Goal: Task Accomplishment & Management: Manage account settings

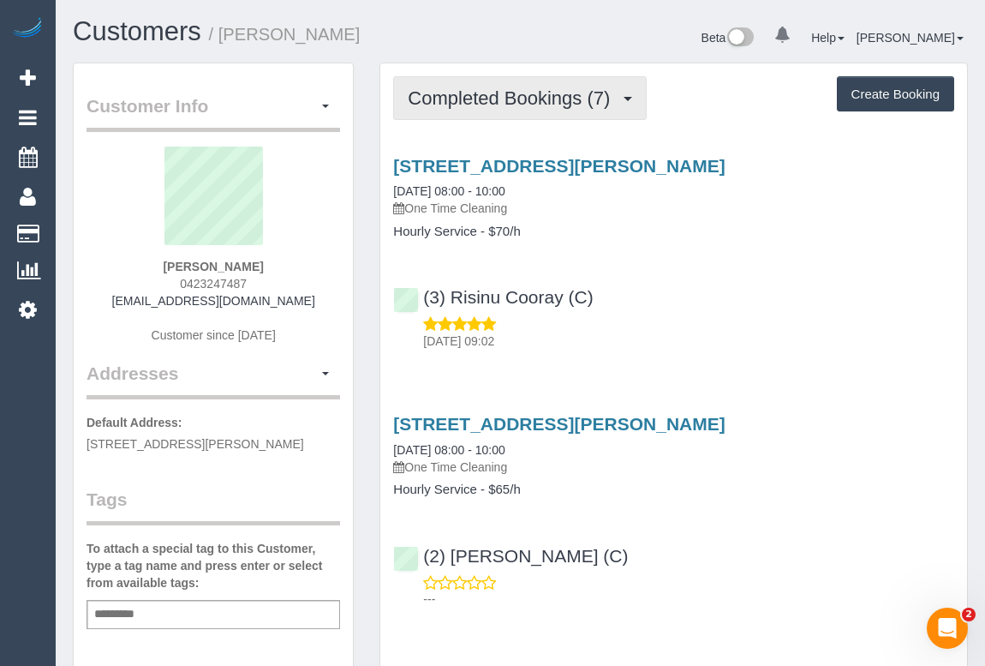
click at [499, 105] on span "Completed Bookings (7)" at bounding box center [513, 97] width 211 height 21
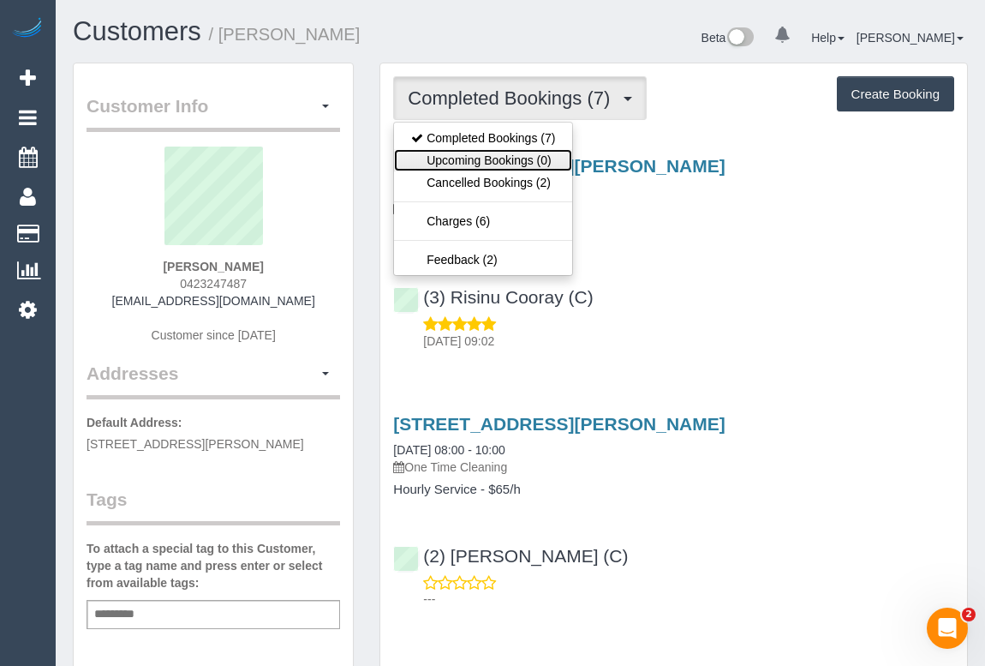
click at [491, 162] on link "Upcoming Bookings (0)" at bounding box center [483, 160] width 178 height 22
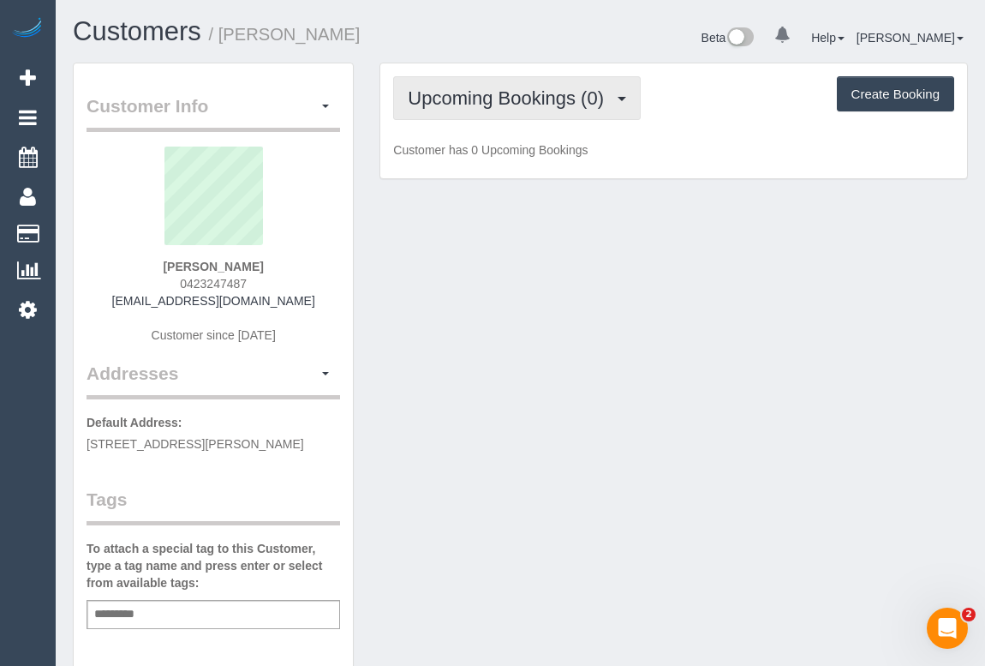
click at [505, 93] on span "Upcoming Bookings (0)" at bounding box center [510, 97] width 205 height 21
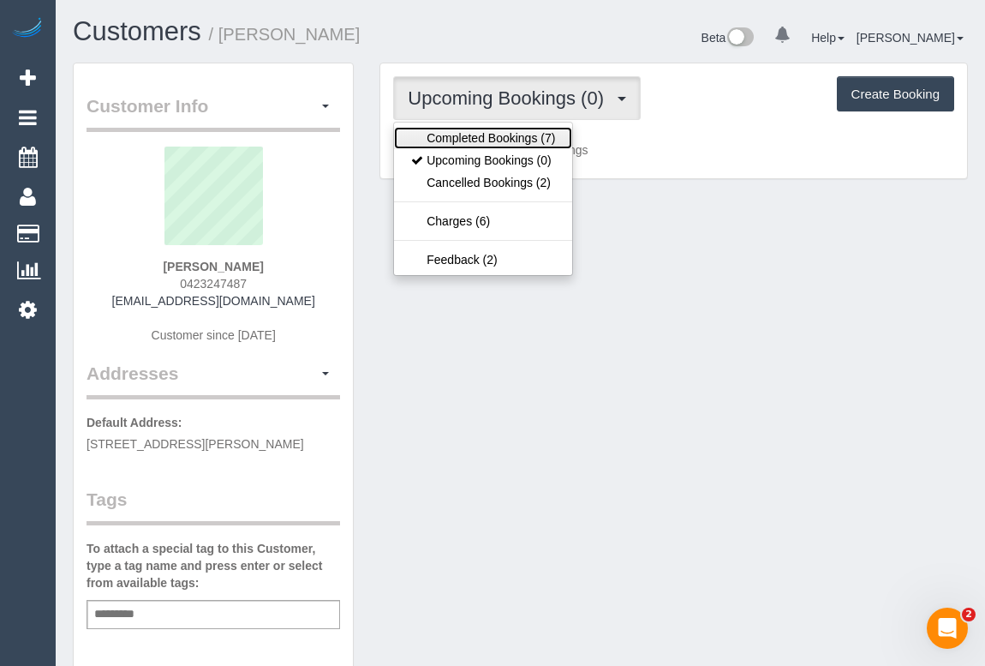
click at [492, 135] on link "Completed Bookings (7)" at bounding box center [483, 138] width 178 height 22
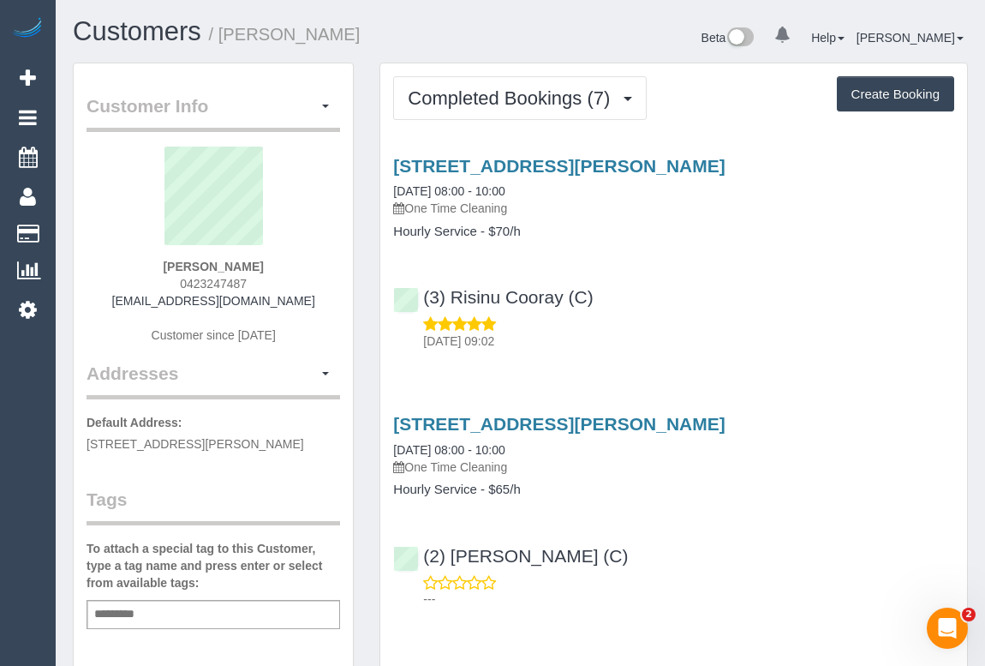
click at [601, 244] on div "39 Kingsway, 905, Glen Waverley, VIC 3150 04/06/2025 08:00 - 10:00 One Time Cle…" at bounding box center [673, 249] width 587 height 216
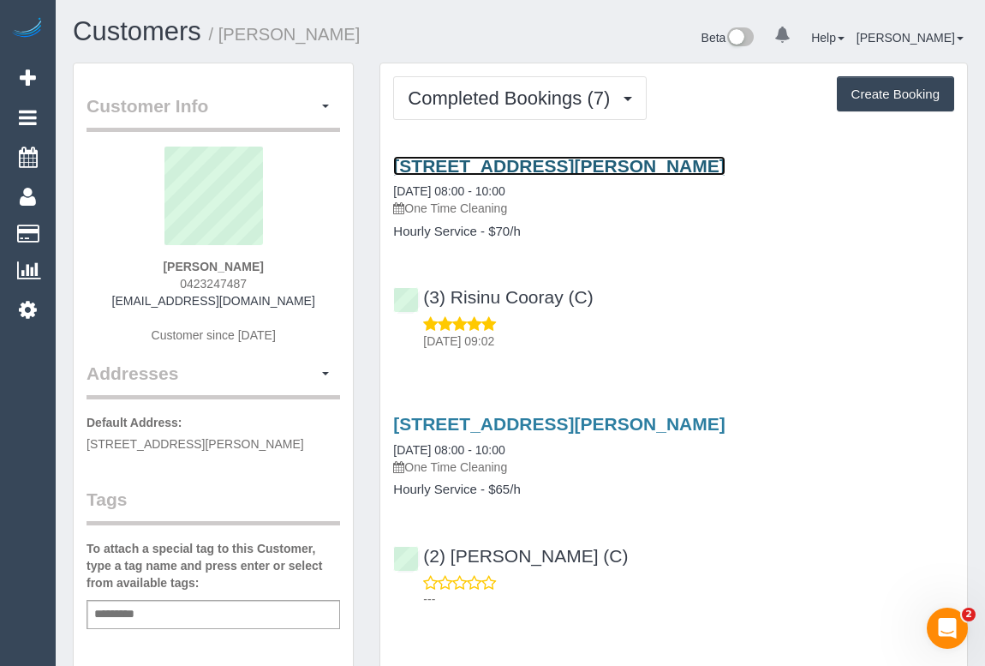
click at [569, 163] on link "39 Kingsway, 905, Glen Waverley, VIC 3150" at bounding box center [559, 166] width 332 height 20
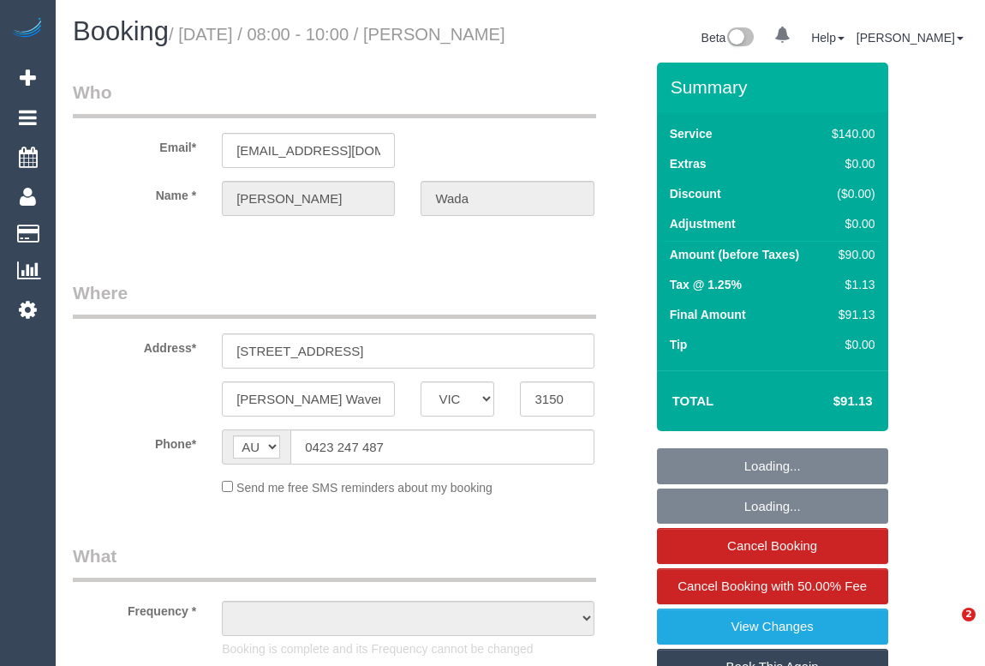
select select "VIC"
select select "number:28"
select select "number:14"
select select "number:19"
select select "number:25"
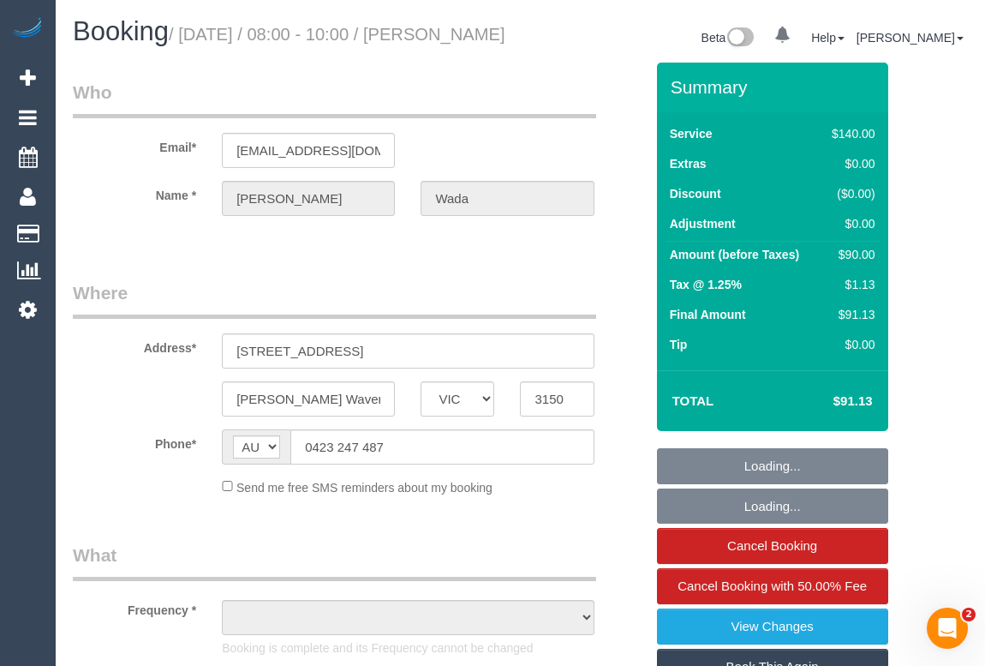
select select "number:35"
select select "number:13"
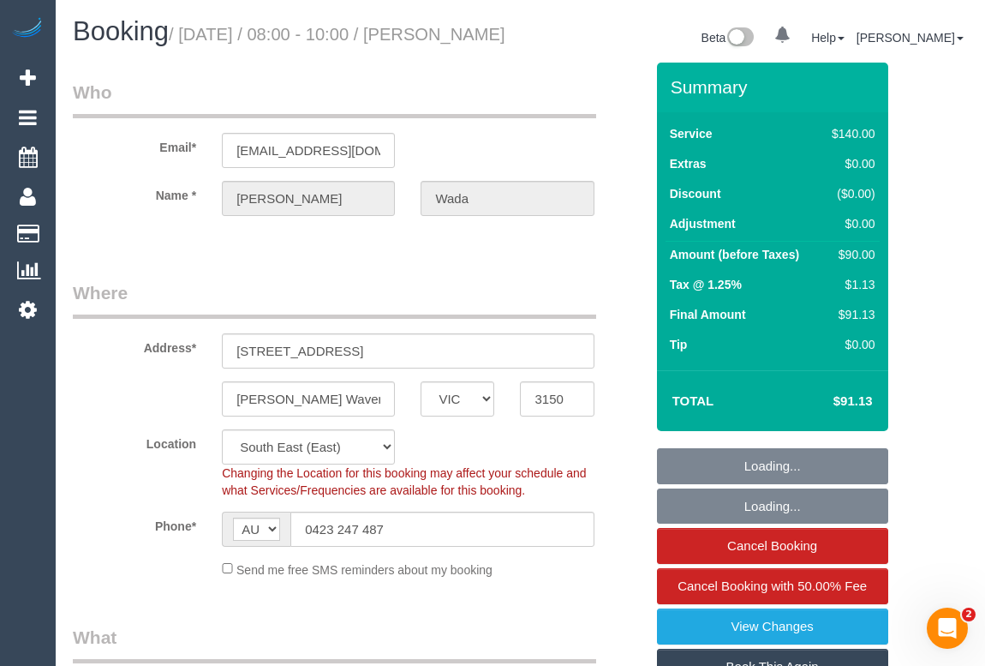
select select "string:stripe-pm_1RU3mm2GScqysDRVCj1OnuyX"
select select "object:685"
select select "spot1"
select select "object:1364"
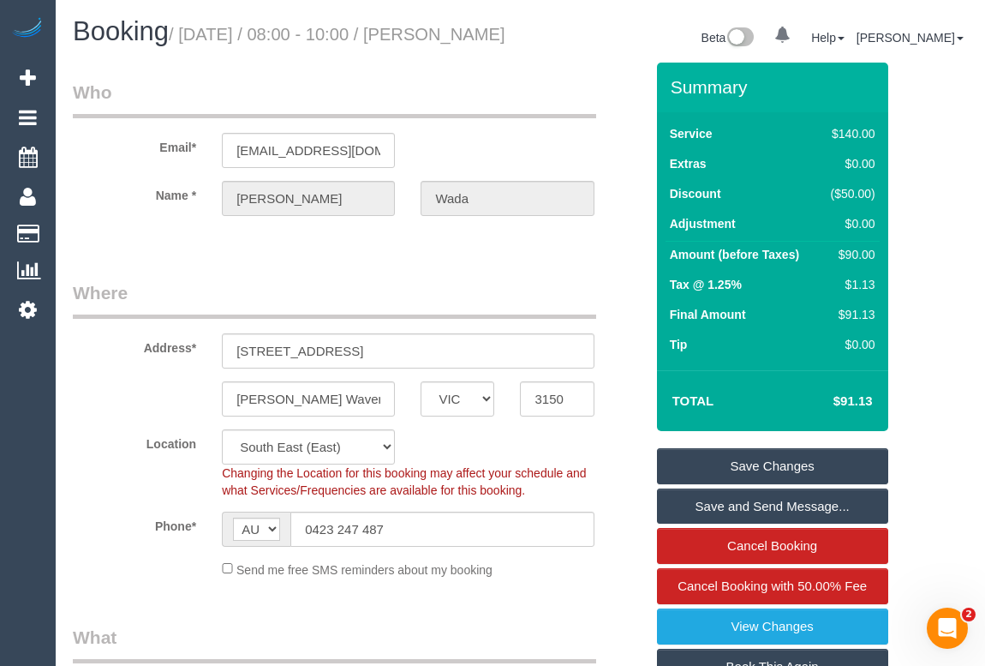
scroll to position [311, 0]
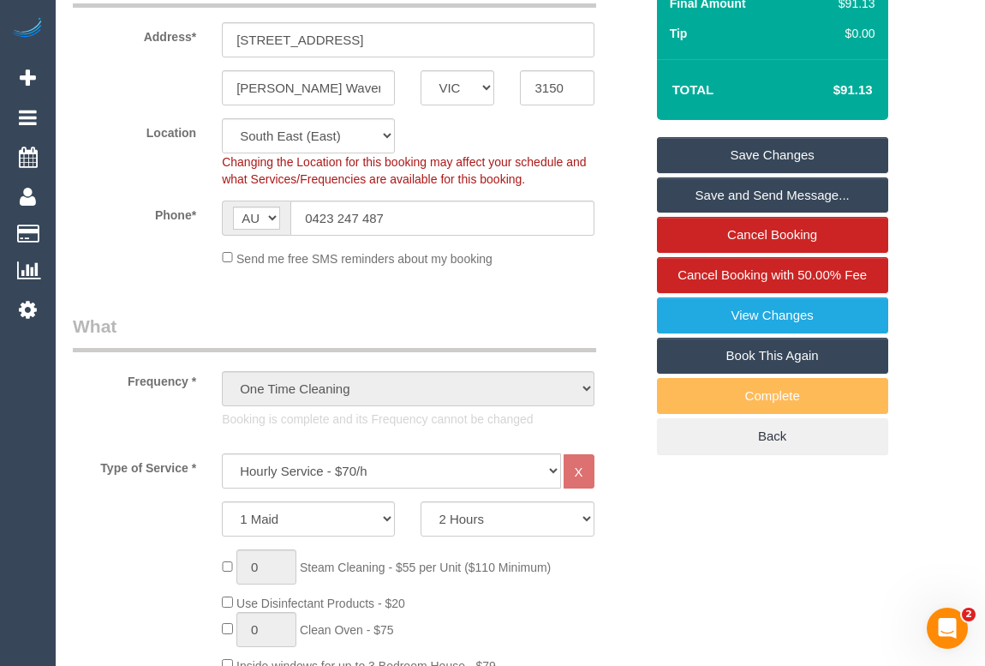
click at [711, 371] on link "Book This Again" at bounding box center [772, 356] width 231 height 36
select select "VIC"
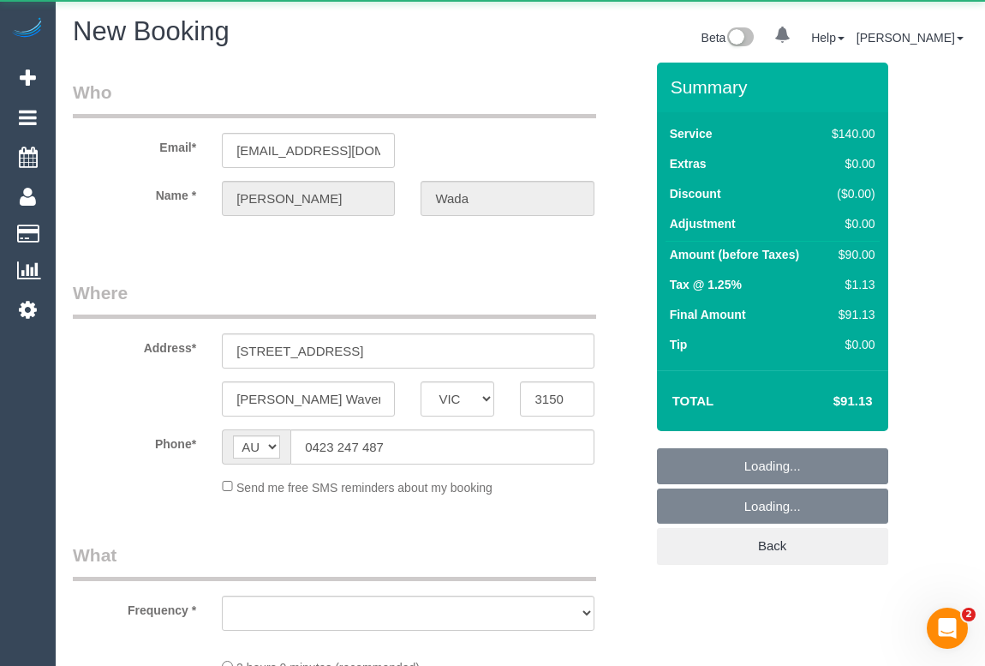
select select "string:stripe-pm_1RU3mm2GScqysDRVCj1OnuyX"
select select "number:28"
select select "number:14"
select select "number:19"
select select "number:25"
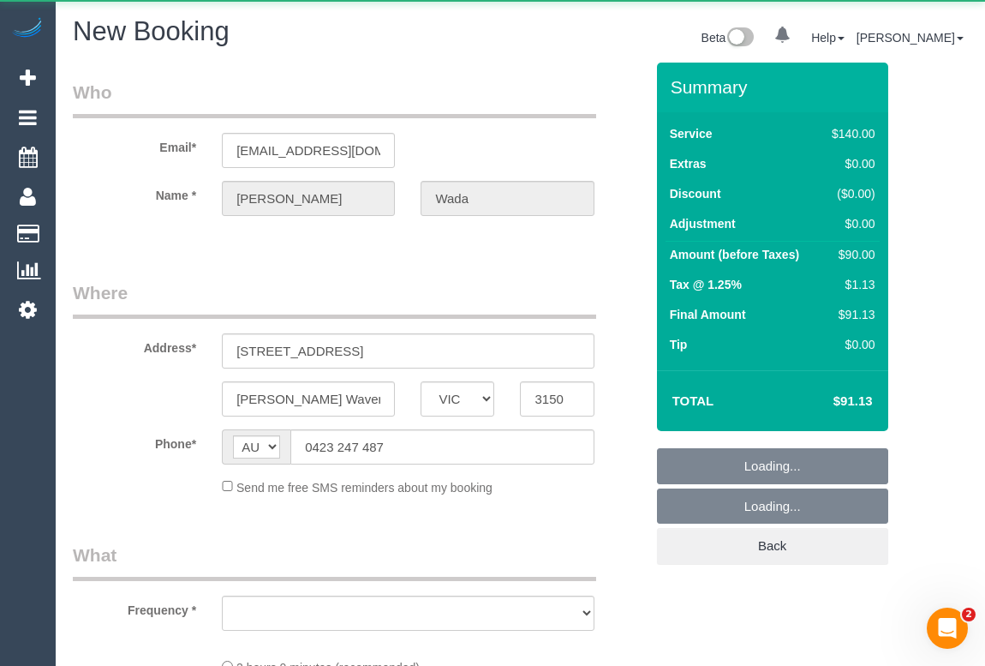
select select "number:35"
select select "number:13"
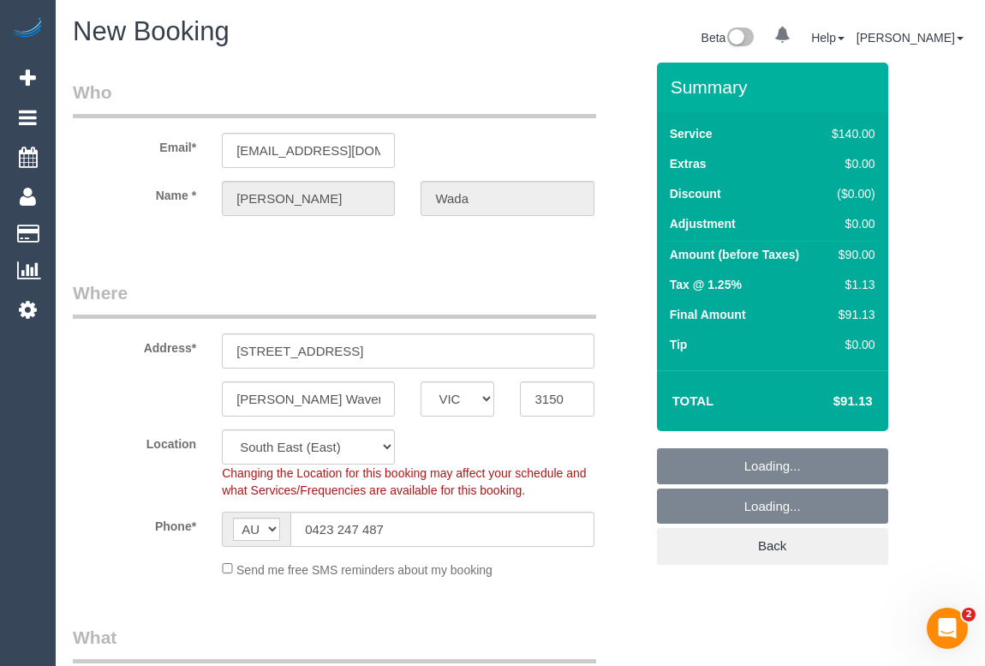
select select "object:2881"
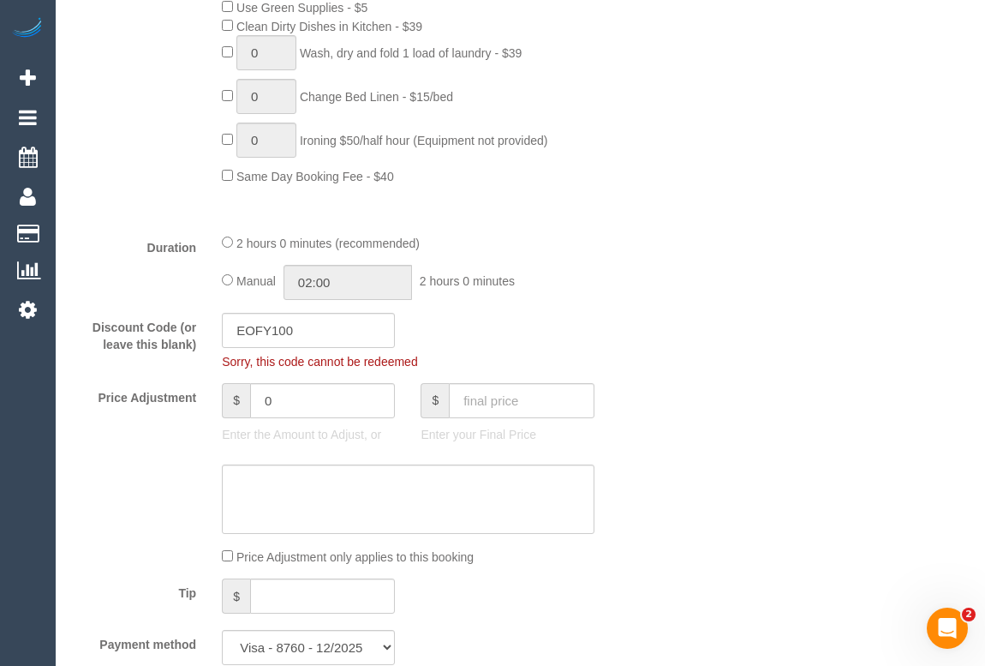
scroll to position [1168, 0]
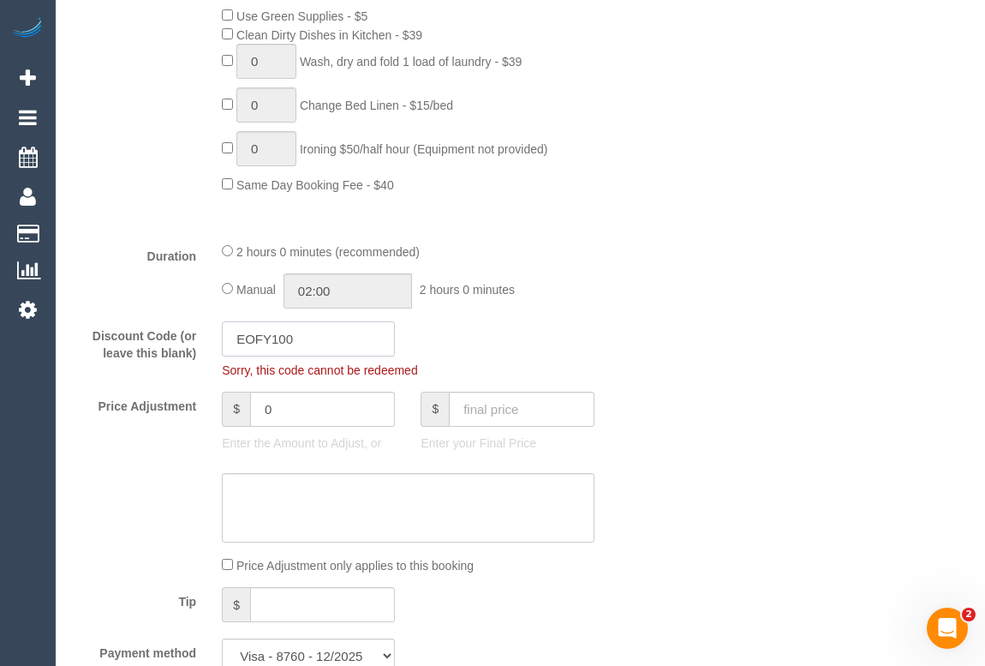
drag, startPoint x: 316, startPoint y: 331, endPoint x: 80, endPoint y: 277, distance: 242.5
click at [93, 351] on div "Discount Code (or leave this blank) EOFY100 Sorry, this code cannot be redeemed" at bounding box center [358, 349] width 597 height 57
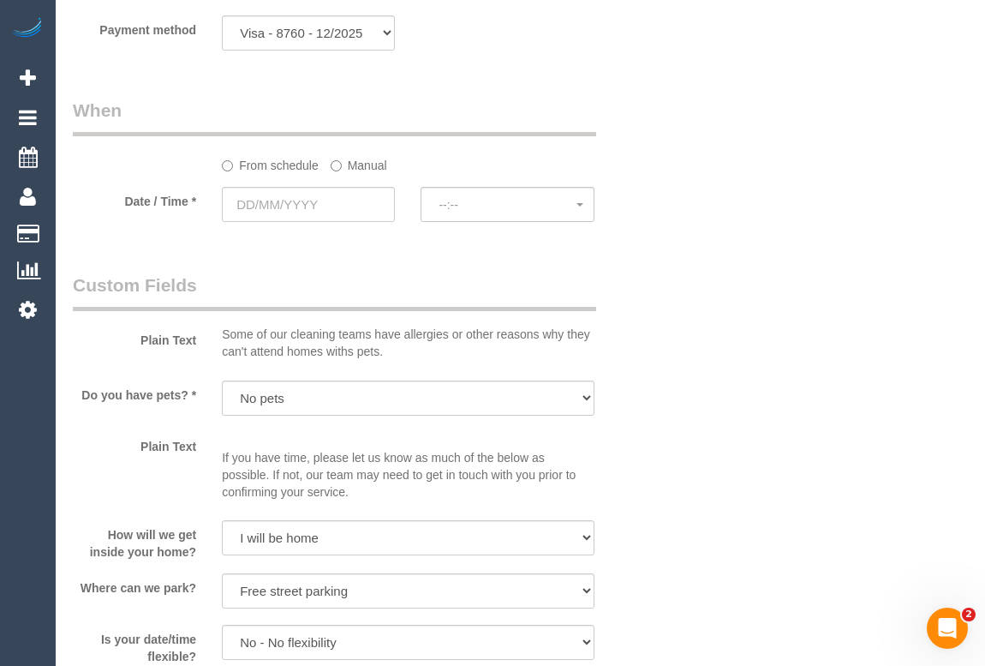
scroll to position [1774, 0]
click at [274, 212] on input "text" at bounding box center [308, 204] width 173 height 35
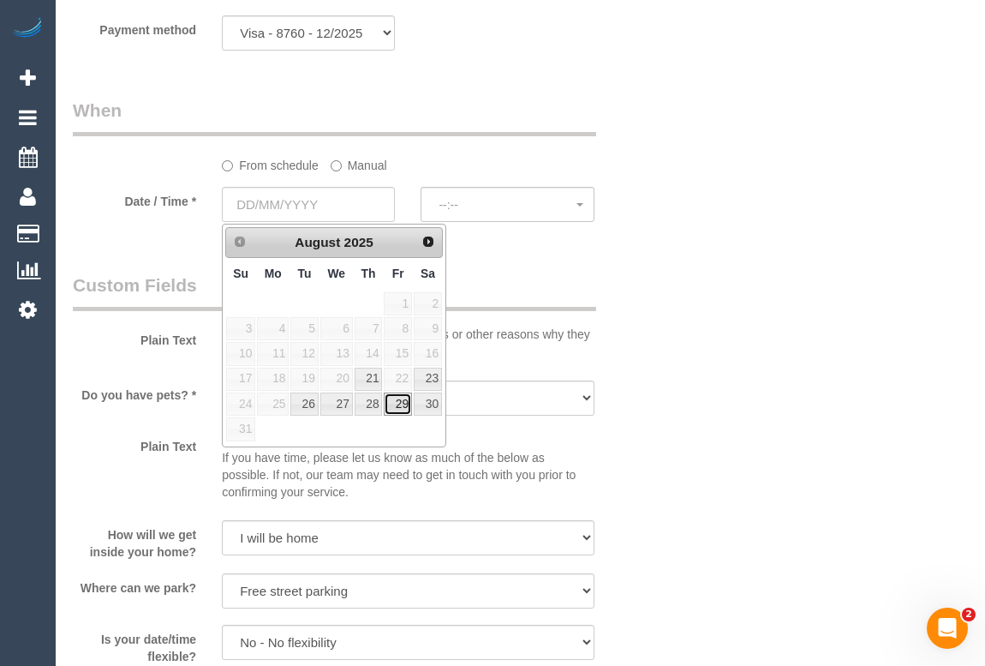
click at [390, 399] on link "29" at bounding box center [397, 403] width 27 height 23
type input "29/08/2025"
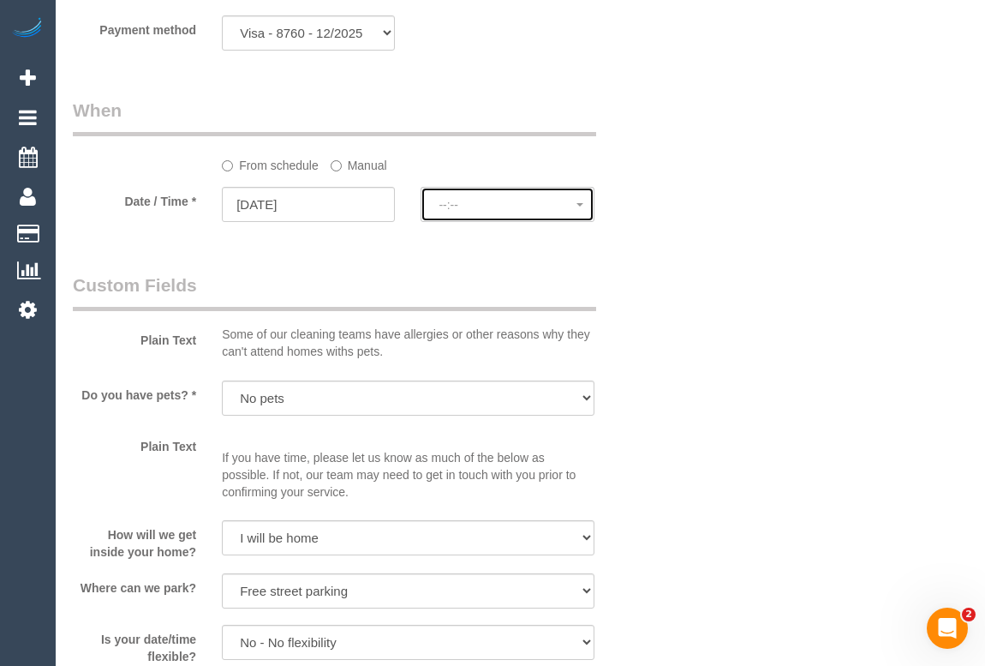
click at [447, 205] on span "--:--" at bounding box center [507, 205] width 137 height 14
select select "spot11"
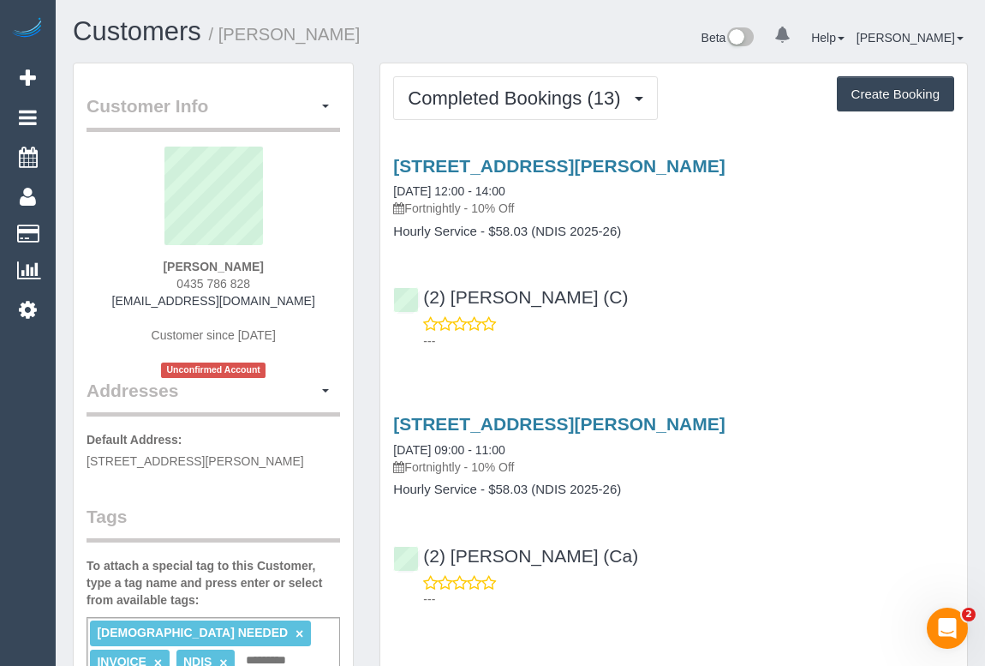
drag, startPoint x: 159, startPoint y: 263, endPoint x: 201, endPoint y: 274, distance: 43.4
click at [221, 263] on div "Michael Carlone 0435 786 828 vdoddato67@gmail.com Customer since 2025 Unconfirm…" at bounding box center [214, 262] width 254 height 231
drag, startPoint x: 173, startPoint y: 284, endPoint x: 276, endPoint y: 284, distance: 102.8
click at [276, 284] on div "Michael Carlone 0435 786 828 vdoddato67@gmail.com Customer since 2025 Unconfirm…" at bounding box center [214, 262] width 254 height 231
copy span "0435 786 828"
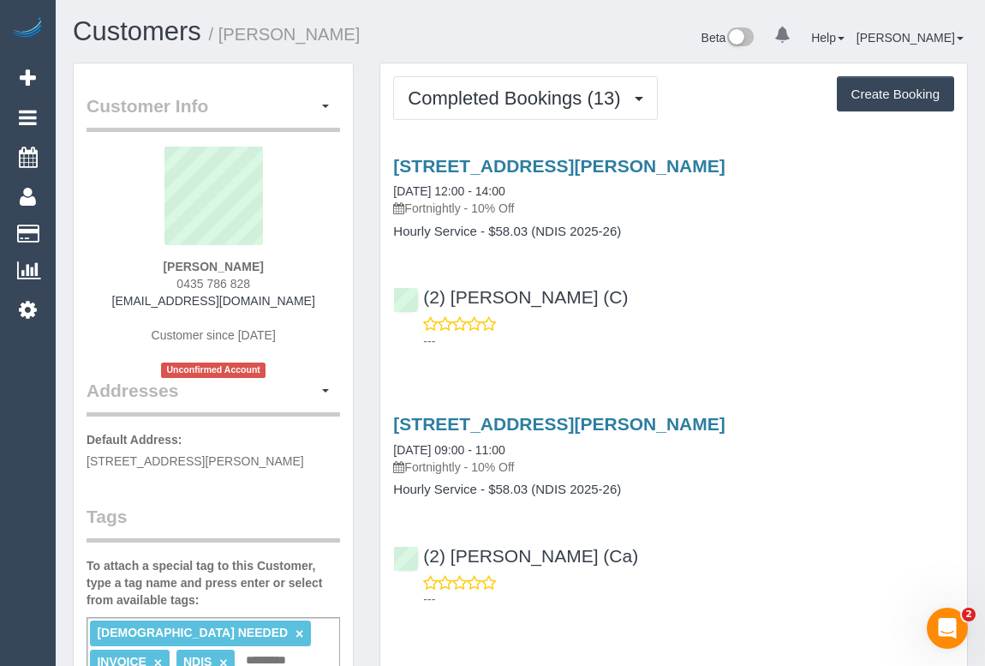
click at [126, 287] on div "Michael Carlone 0435 786 828 vdoddato67@gmail.com Customer since 2025 Unconfirm…" at bounding box center [214, 262] width 254 height 231
drag, startPoint x: 171, startPoint y: 282, endPoint x: 254, endPoint y: 281, distance: 83.1
click at [254, 281] on div "Michael Carlone 0435 786 828 vdoddato67@gmail.com Customer since 2025 Unconfirm…" at bounding box center [214, 262] width 254 height 231
copy span "0435 786 828"
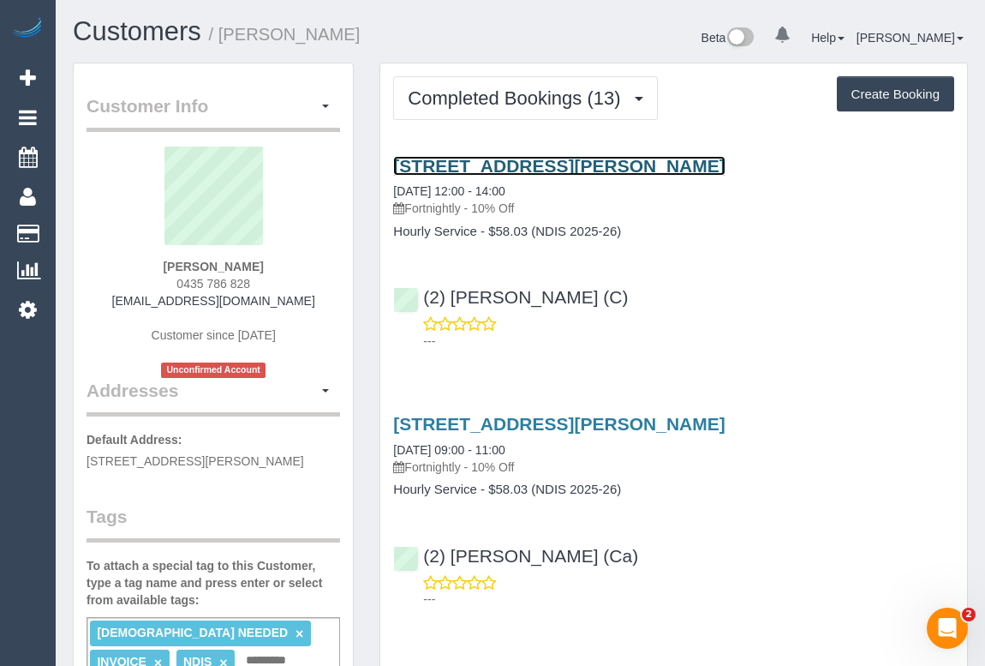
click at [539, 167] on link "7 Page Court, Lalor, VIC 3075" at bounding box center [559, 166] width 332 height 20
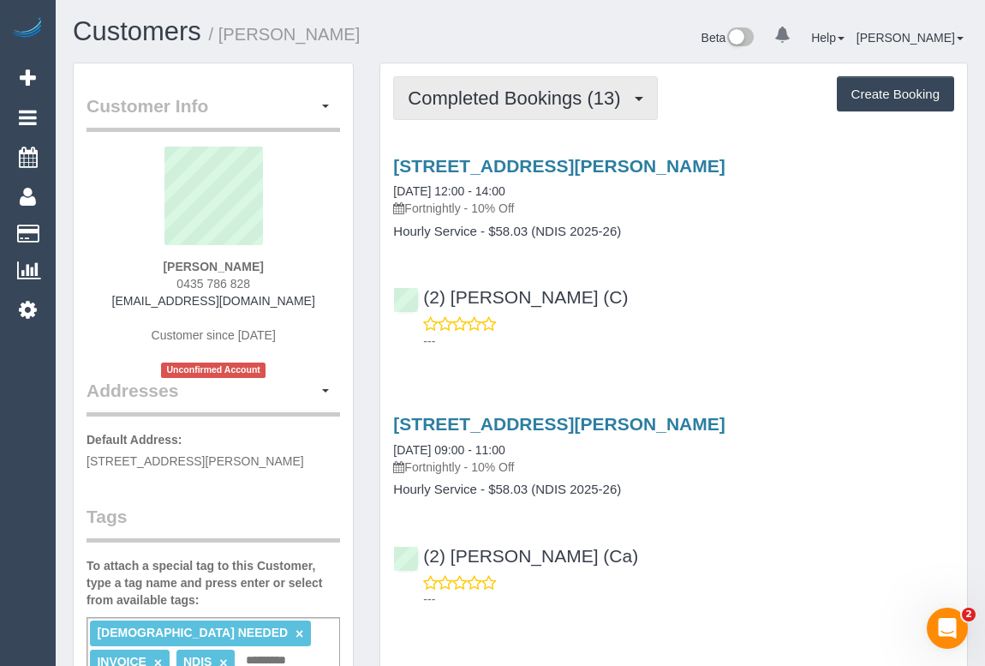
click at [511, 96] on span "Completed Bookings (13)" at bounding box center [518, 97] width 221 height 21
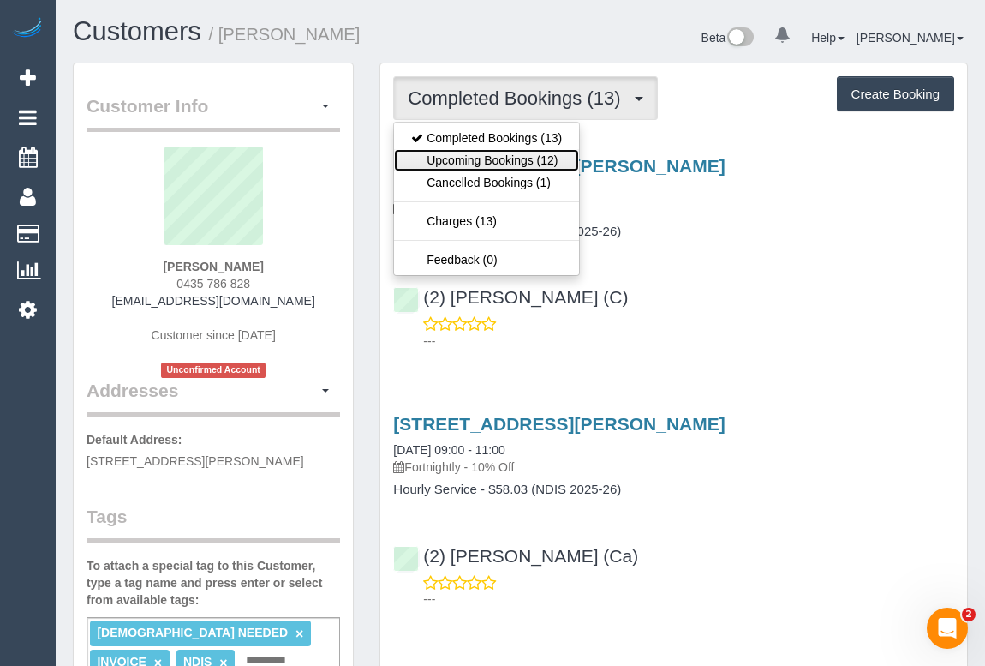
click at [496, 163] on link "Upcoming Bookings (12)" at bounding box center [486, 160] width 185 height 22
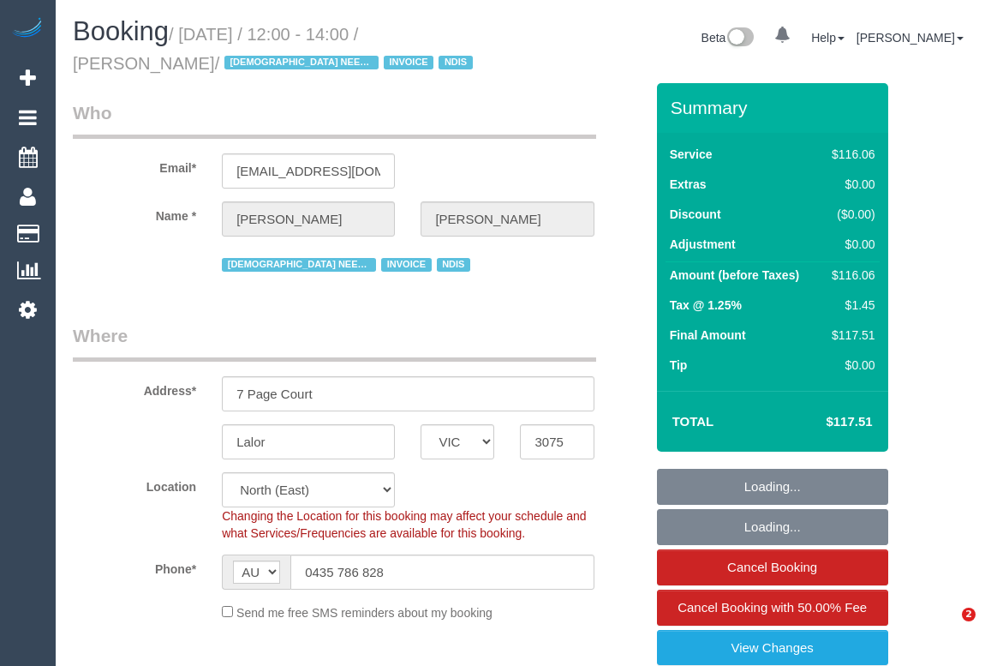
select select "VIC"
select select "spot1"
select select "number:28"
select select "number:14"
select select "number:19"
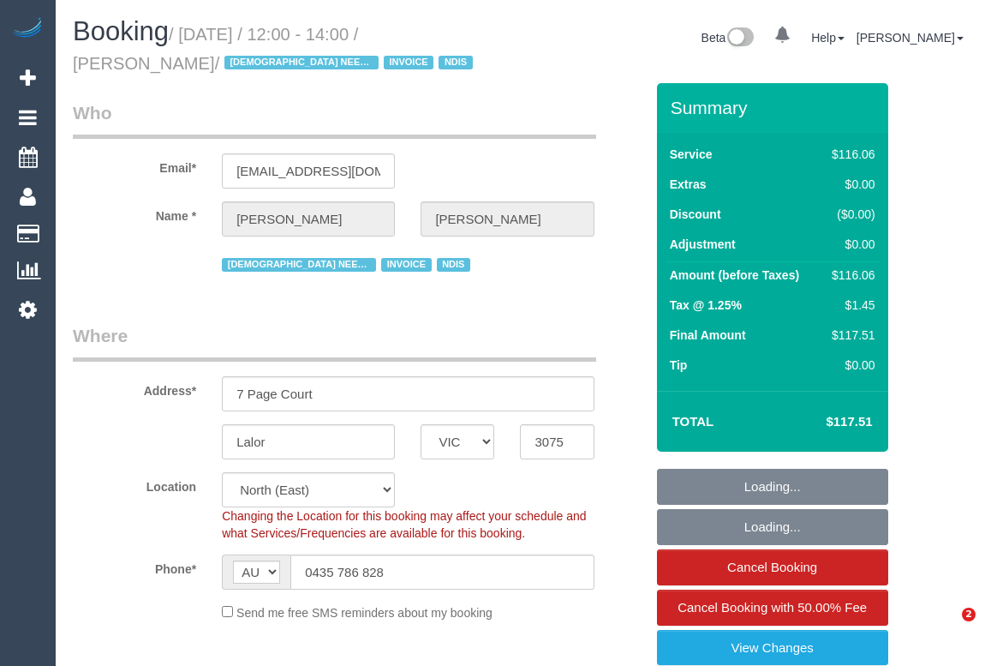
select select "number:25"
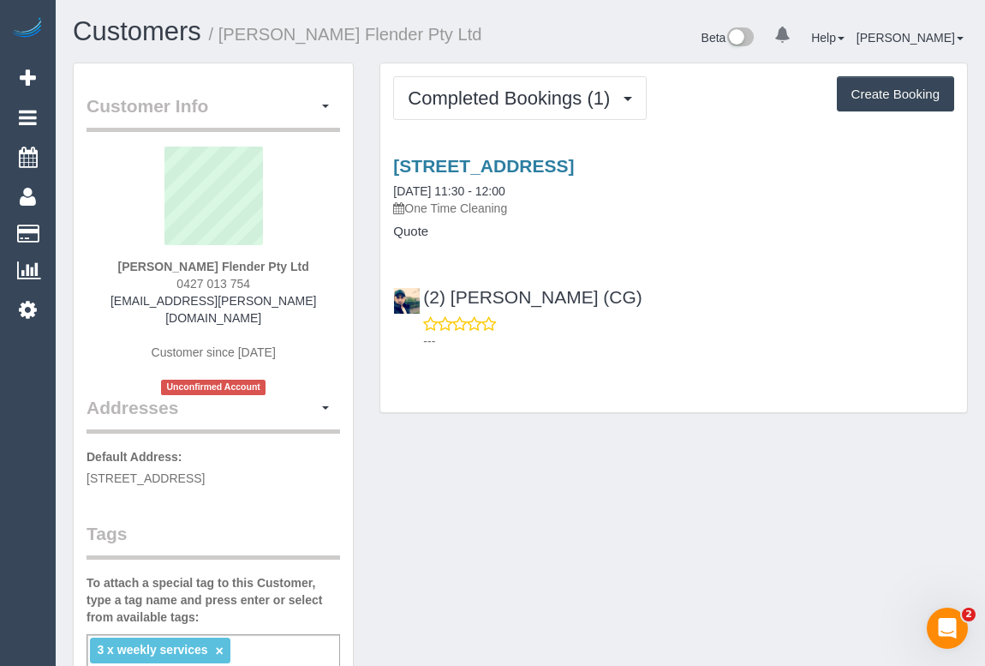
drag, startPoint x: 163, startPoint y: 284, endPoint x: 260, endPoint y: 277, distance: 97.9
click at [260, 277] on div "Bobby Singh Flender Pty Ltd 0427 013 754 singh.bobby@flender.com Customer since…" at bounding box center [214, 271] width 254 height 248
copy span "0427 013 754"
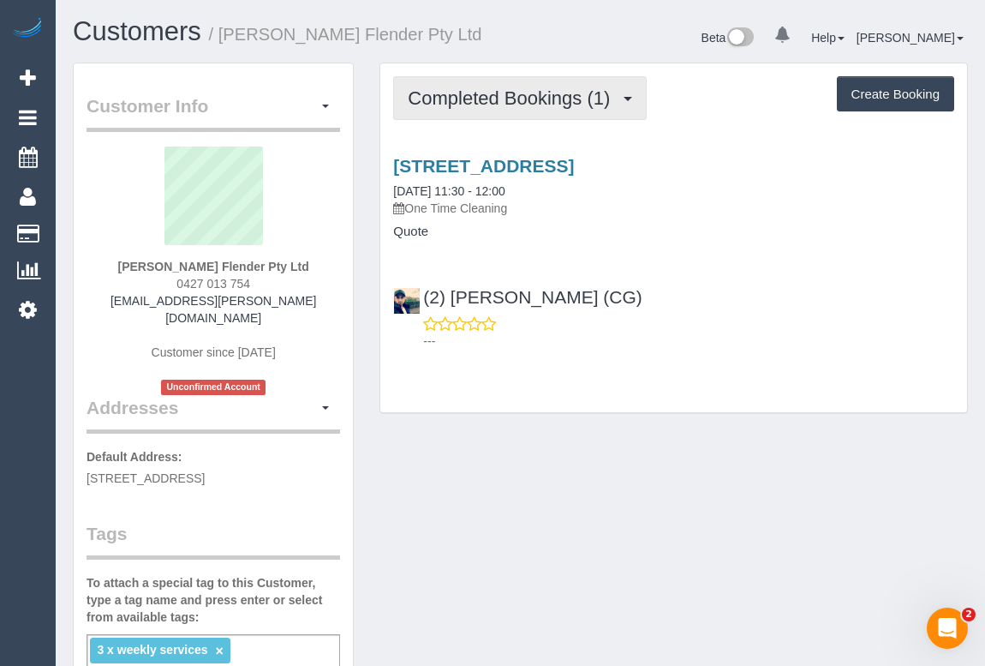
click at [513, 89] on span "Completed Bookings (1)" at bounding box center [513, 97] width 211 height 21
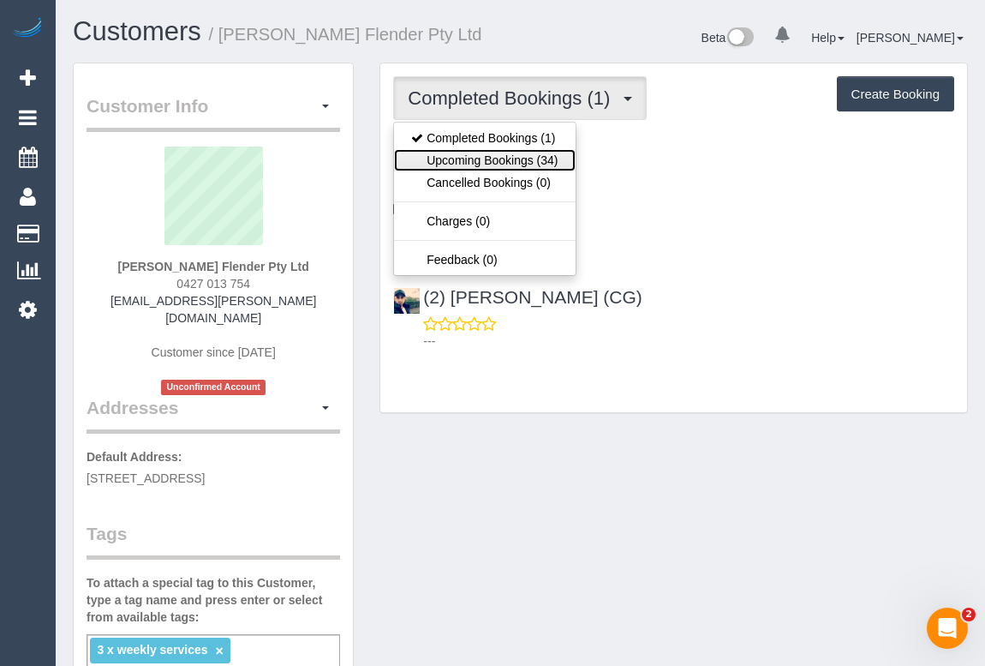
click at [488, 156] on link "Upcoming Bookings (34)" at bounding box center [484, 160] width 181 height 22
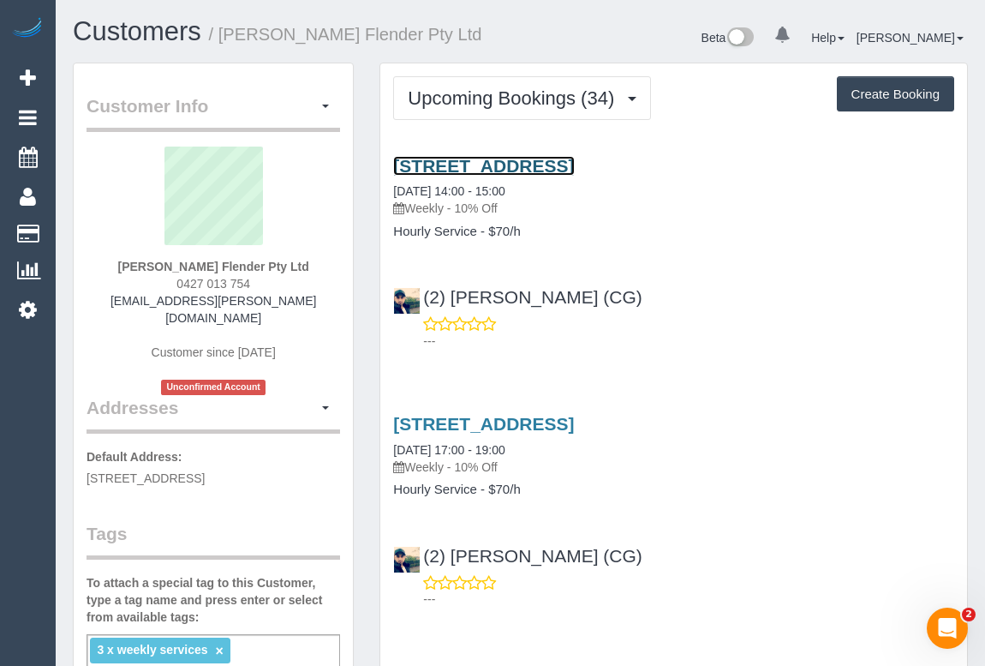
click at [543, 156] on link "3a/400-430 Mahoneys Road, Campbellfield, VIC 3061" at bounding box center [483, 166] width 181 height 20
drag, startPoint x: 716, startPoint y: 257, endPoint x: 694, endPoint y: 227, distance: 37.4
click at [716, 257] on div "3a/400-430 Mahoneys Road, Campbellfield, VIC 3061 19/08/2025 14:00 - 15:00 Week…" at bounding box center [673, 249] width 587 height 216
click at [563, 164] on link "3a/400-430 Mahoneys Road, Campbellfield, VIC 3061" at bounding box center [483, 166] width 181 height 20
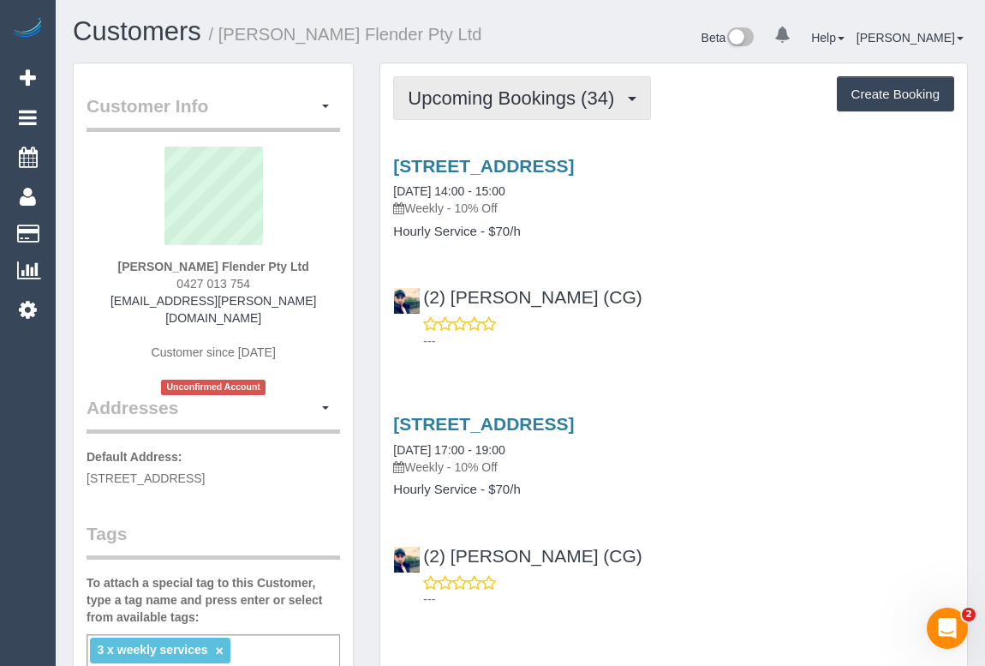
click at [517, 94] on span "Upcoming Bookings (34)" at bounding box center [515, 97] width 215 height 21
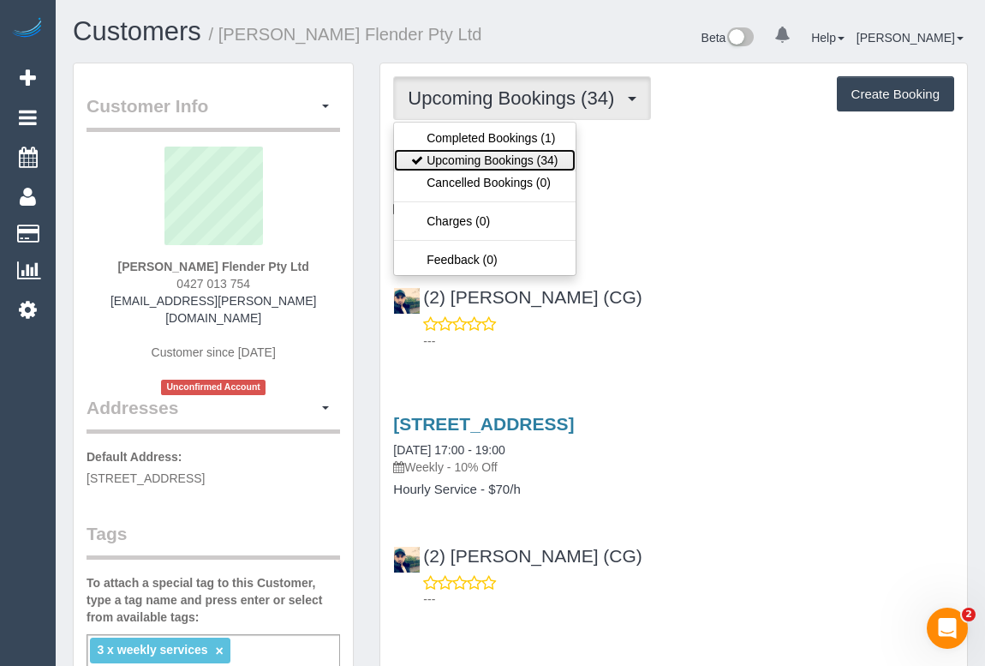
click at [502, 161] on link "Upcoming Bookings (34)" at bounding box center [484, 160] width 181 height 22
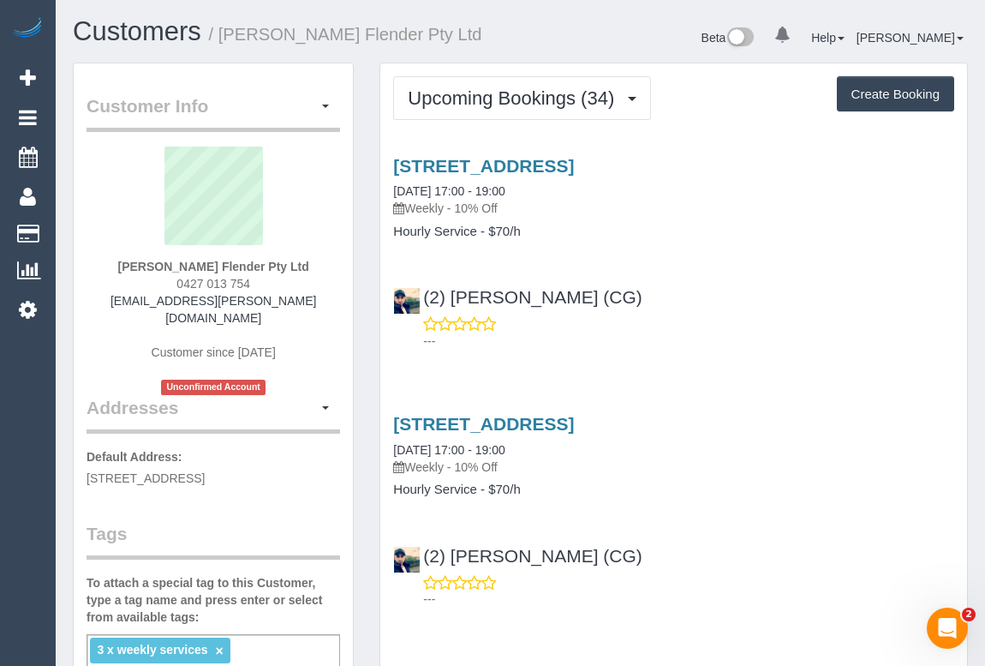
click at [779, 320] on div "---" at bounding box center [673, 332] width 561 height 34
drag, startPoint x: 152, startPoint y: 456, endPoint x: 241, endPoint y: 458, distance: 88.3
click at [205, 471] on span "3A/400-430 Mahoneys Road, Campbellfield, VIC 3061" at bounding box center [146, 478] width 118 height 14
drag, startPoint x: 250, startPoint y: 459, endPoint x: 293, endPoint y: 463, distance: 43.0
click at [205, 471] on span "3A/400-430 Mahoneys Road, Campbellfield, VIC 3061" at bounding box center [146, 478] width 118 height 14
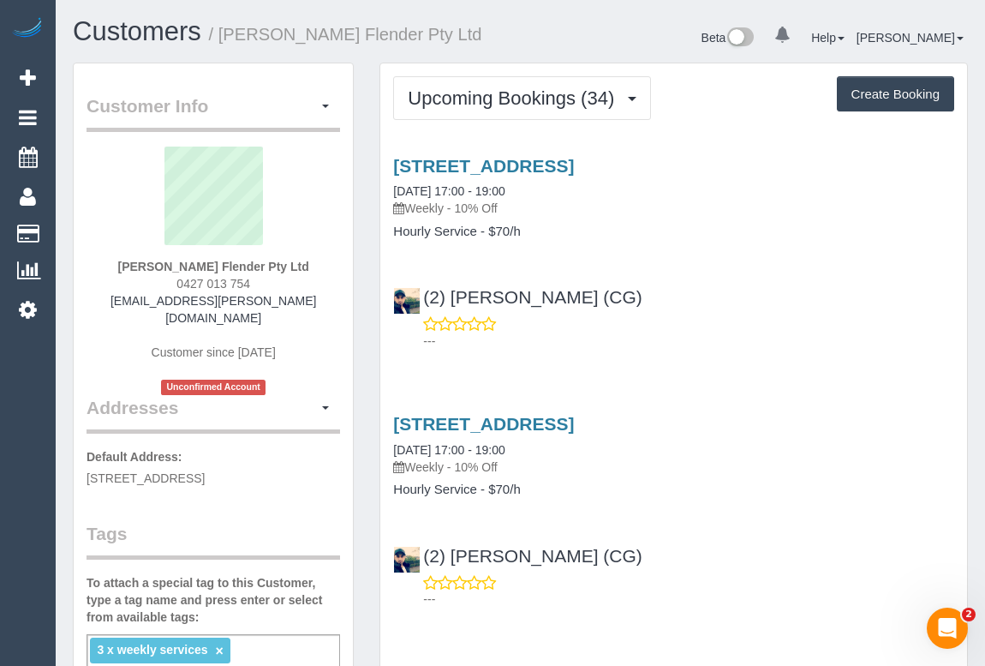
drag, startPoint x: 248, startPoint y: 458, endPoint x: 320, endPoint y: 458, distance: 72.0
click at [205, 471] on span "3A/400-430 Mahoneys Road, Campbellfield, VIC 3061" at bounding box center [146, 478] width 118 height 14
copy span "Campbellfield,"
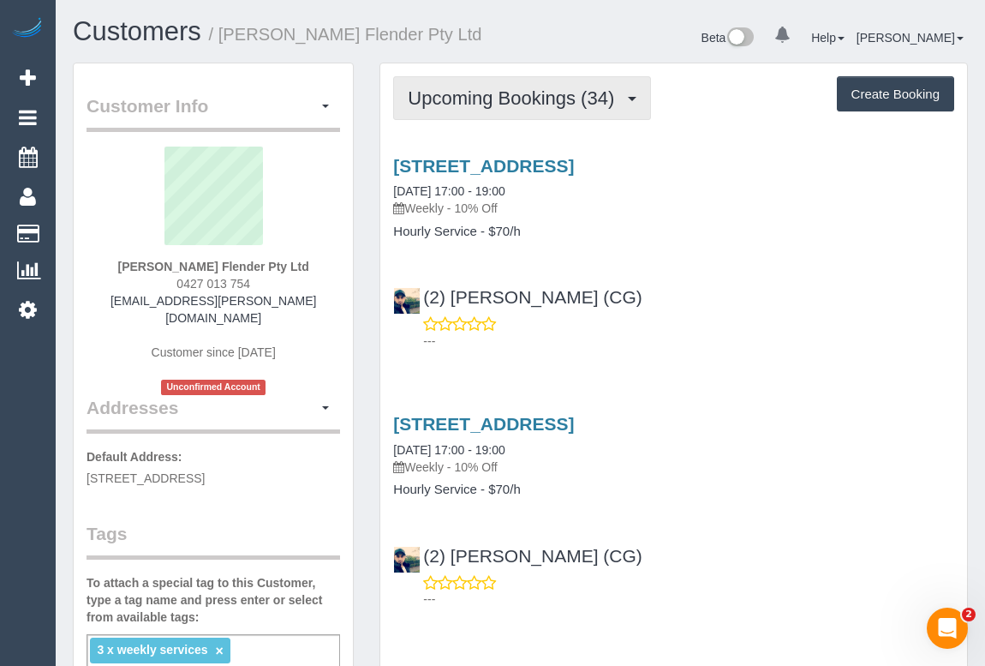
click at [518, 93] on span "Upcoming Bookings (34)" at bounding box center [515, 97] width 215 height 21
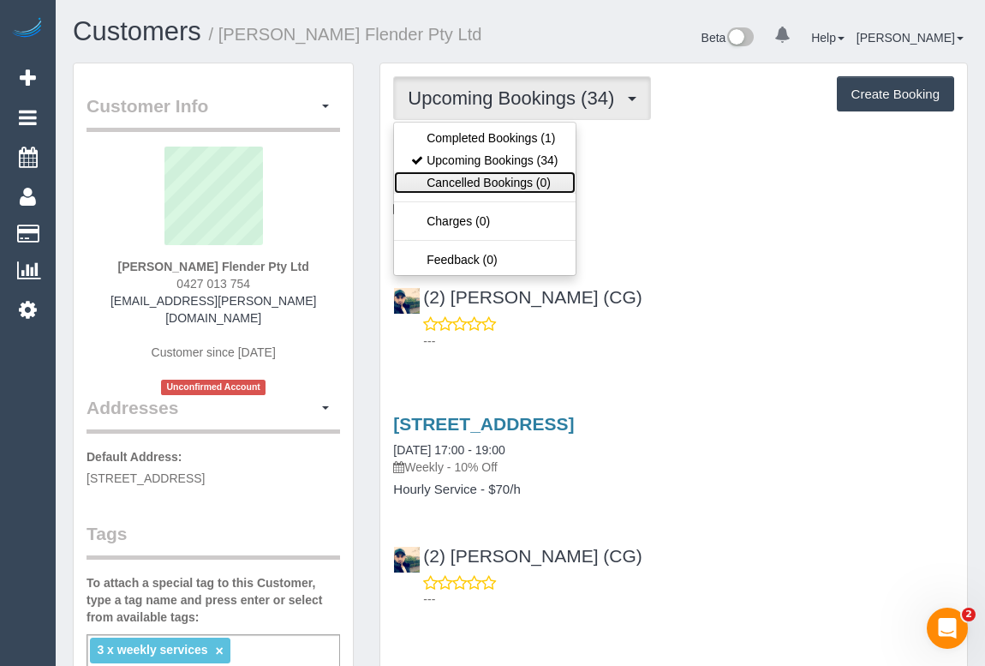
click at [472, 182] on link "Cancelled Bookings (0)" at bounding box center [484, 182] width 181 height 22
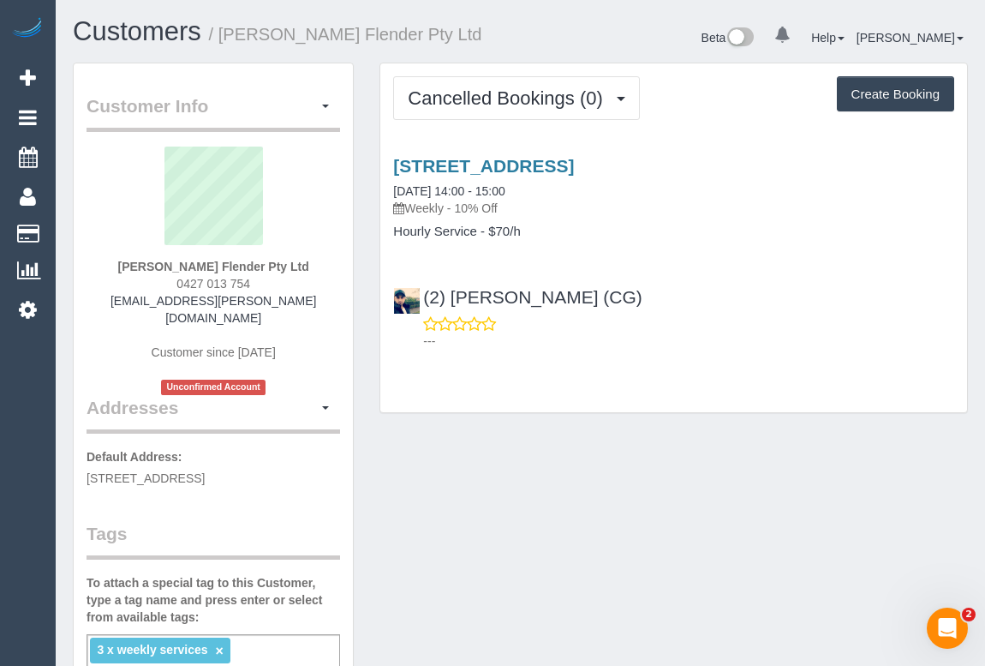
drag, startPoint x: 548, startPoint y: 191, endPoint x: 375, endPoint y: 188, distance: 173.1
click at [375, 188] on div "Cancelled Bookings (0) Completed Bookings (1) Upcoming Bookings (34) Cancelled …" at bounding box center [674, 247] width 614 height 368
copy link "19/08/2025 14:00 - 15:00"
click at [571, 163] on link "3a/400-430 Mahoneys Road, Campbellfield, VIC 3061" at bounding box center [483, 166] width 181 height 20
click at [717, 415] on div "Cancelled Bookings (0) Completed Bookings (1) Upcoming Bookings (34) Cancelled …" at bounding box center [674, 247] width 614 height 368
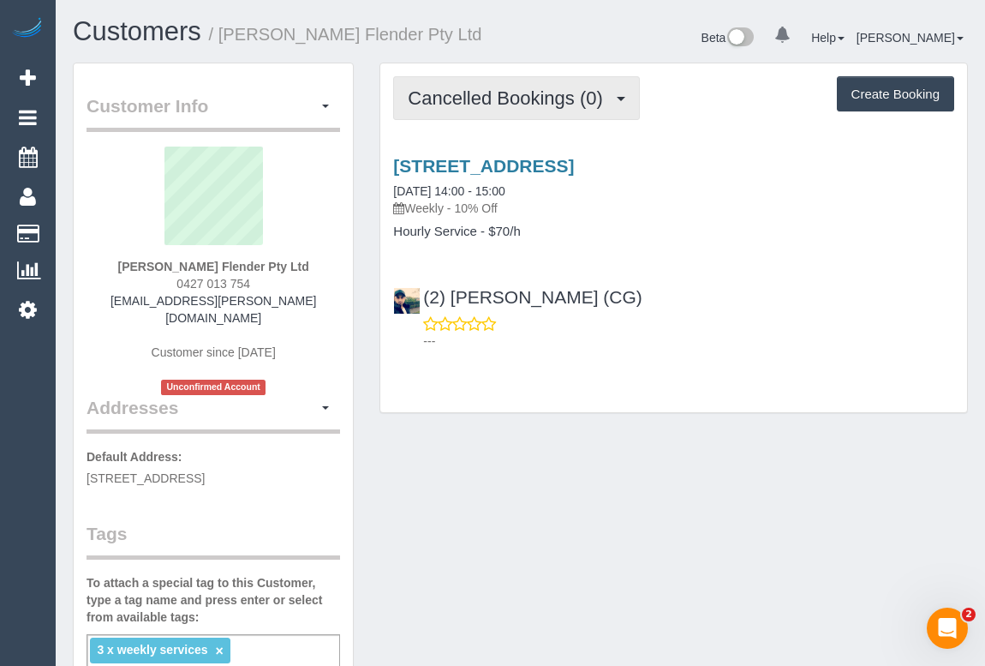
click at [514, 88] on span "Cancelled Bookings (0)" at bounding box center [509, 97] width 203 height 21
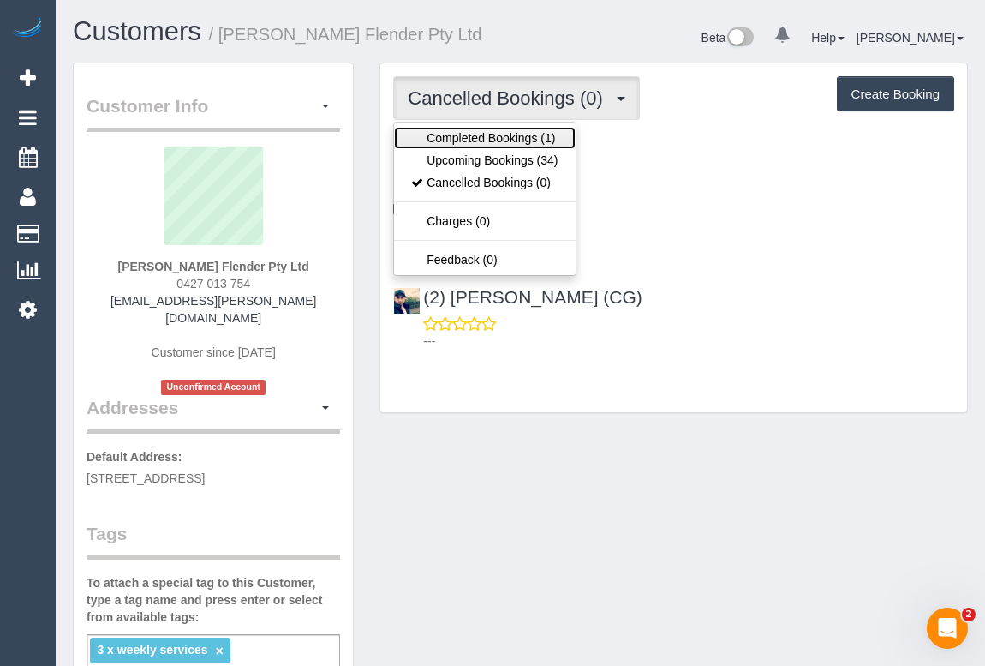
click at [503, 140] on link "Completed Bookings (1)" at bounding box center [484, 138] width 181 height 22
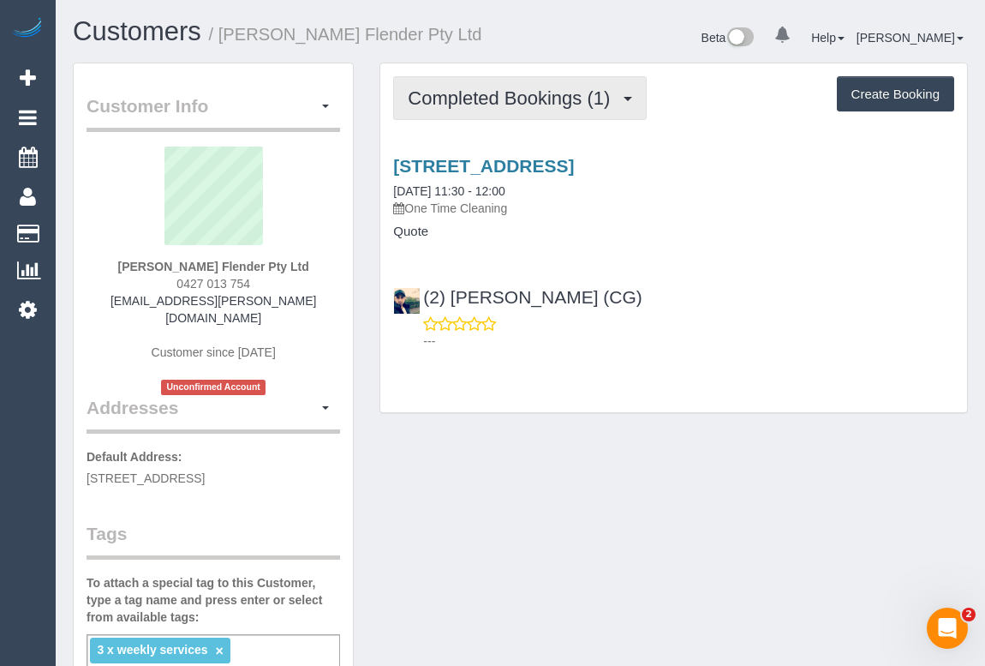
click at [513, 86] on button "Completed Bookings (1)" at bounding box center [520, 98] width 254 height 44
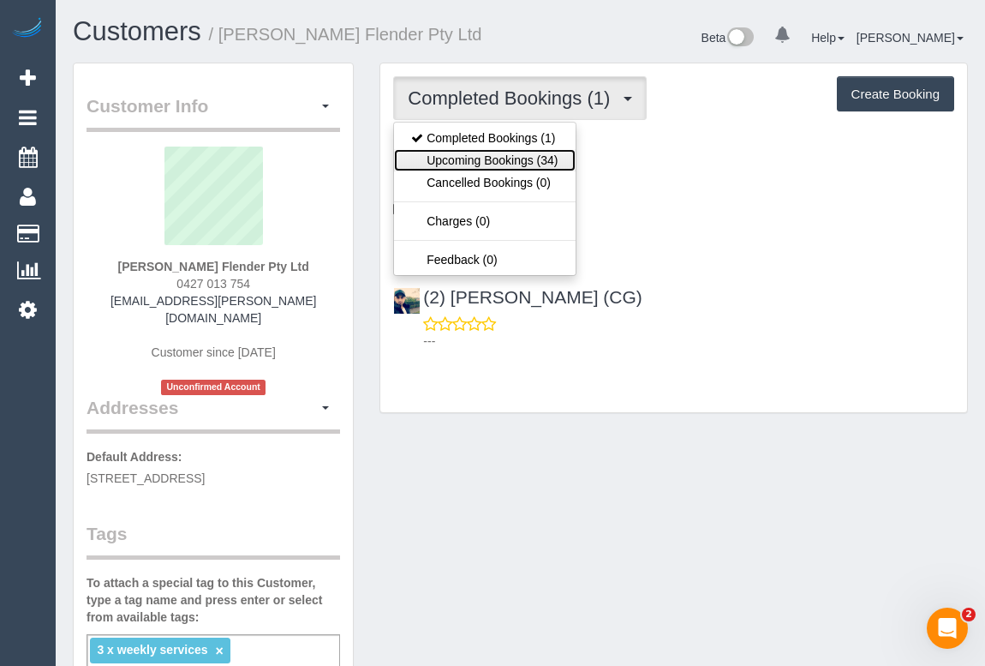
click at [485, 165] on link "Upcoming Bookings (34)" at bounding box center [484, 160] width 181 height 22
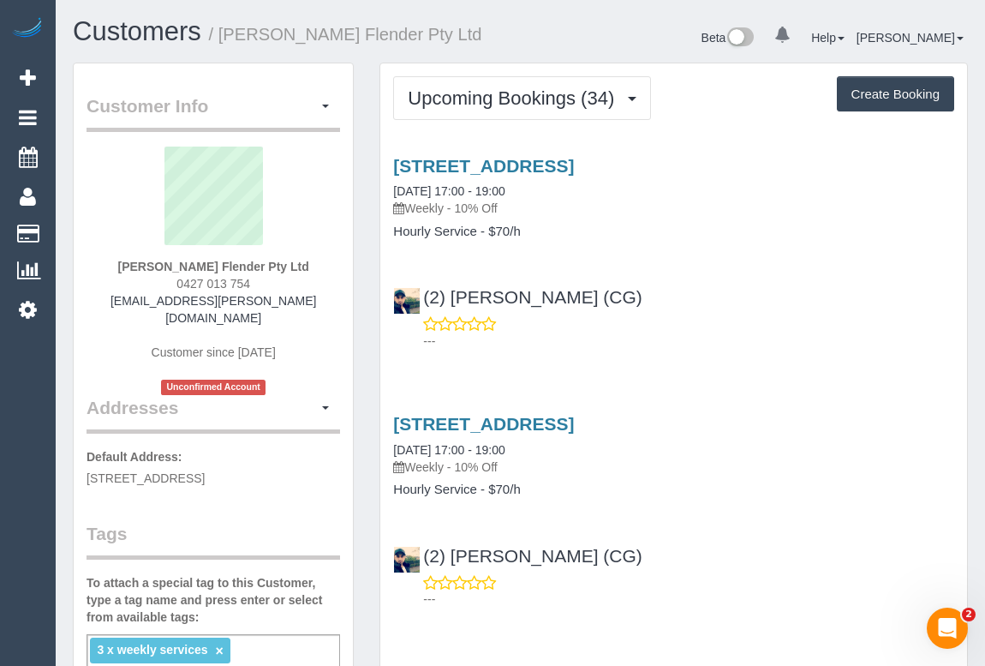
click at [608, 242] on div "3a/400-430 Mahoneys Road, Campbellfield, VIC 3061 20/08/2025 17:00 - 19:00 Week…" at bounding box center [673, 249] width 587 height 216
click at [574, 163] on link "3a/400-430 Mahoneys Road, Campbellfield, VIC 3061" at bounding box center [483, 166] width 181 height 20
click at [637, 218] on div "3a/400-430 Mahoneys Road, Campbellfield, VIC 3061 20/08/2025 17:00 - 19:00 Week…" at bounding box center [673, 197] width 587 height 83
click at [518, 164] on link "3a/400-430 Mahoneys Road, Campbellfield, VIC 3061" at bounding box center [483, 166] width 181 height 20
click at [844, 304] on div "(2) Syed Razvi (CG) ---" at bounding box center [673, 310] width 587 height 77
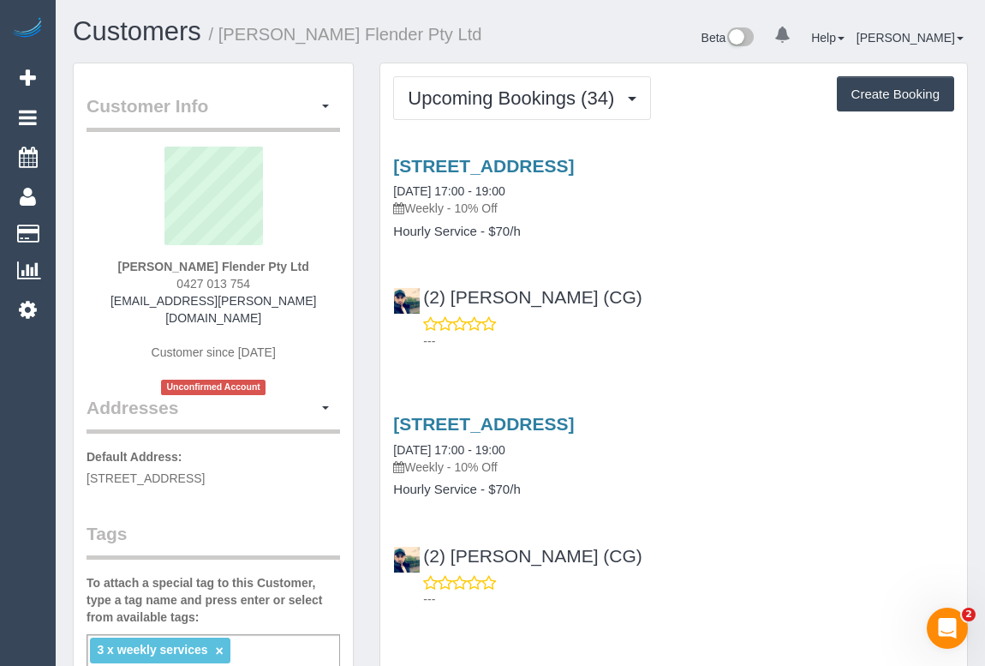
click at [629, 231] on h4 "Hourly Service - $70/h" at bounding box center [673, 231] width 561 height 15
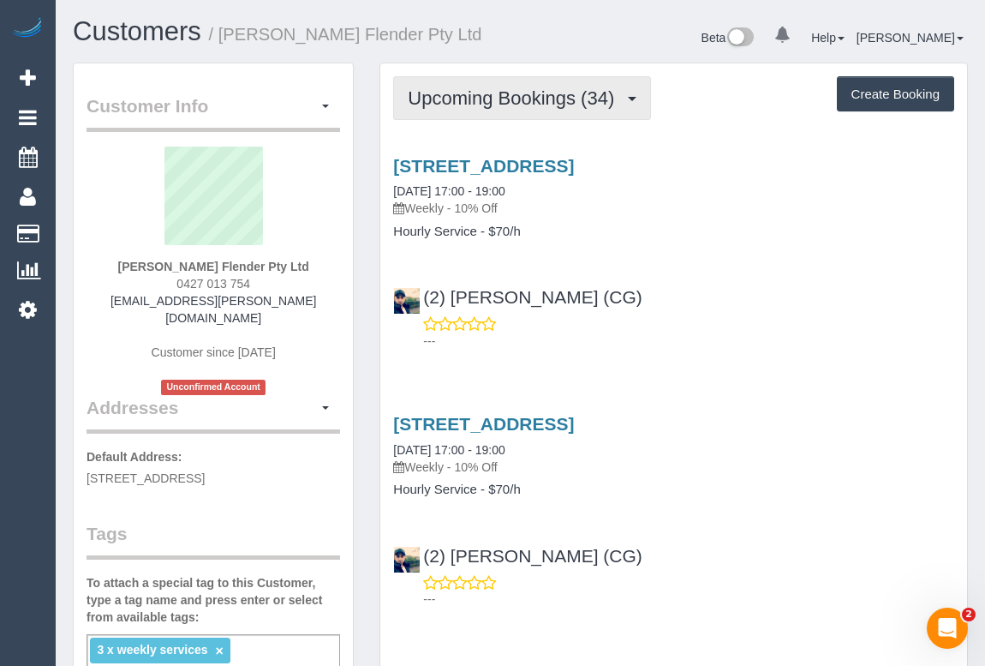
click at [485, 94] on span "Upcoming Bookings (34)" at bounding box center [515, 97] width 215 height 21
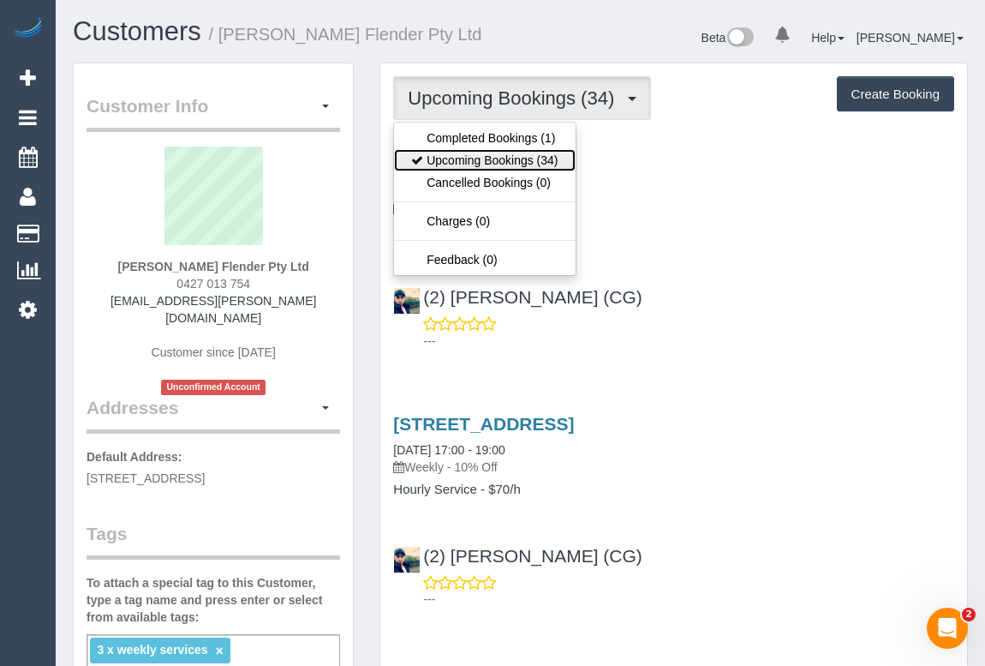
click at [472, 158] on link "Upcoming Bookings (34)" at bounding box center [484, 160] width 181 height 22
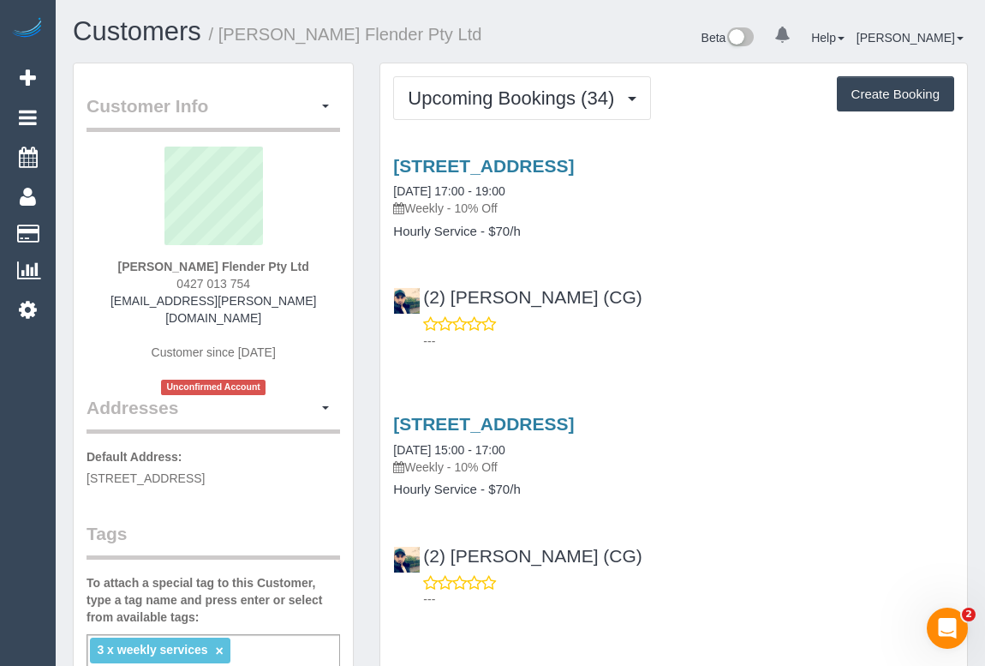
click at [651, 268] on div "3a/400-430 Mahoneys Road, Campbellfield, VIC 3061 22/08/2025 17:00 - 19:00 Week…" at bounding box center [673, 249] width 587 height 216
click at [608, 43] on div "Beta 0 Your Notifications You have 0 alerts Help Help Docs Take a Tour Contact …" at bounding box center [751, 39] width 461 height 45
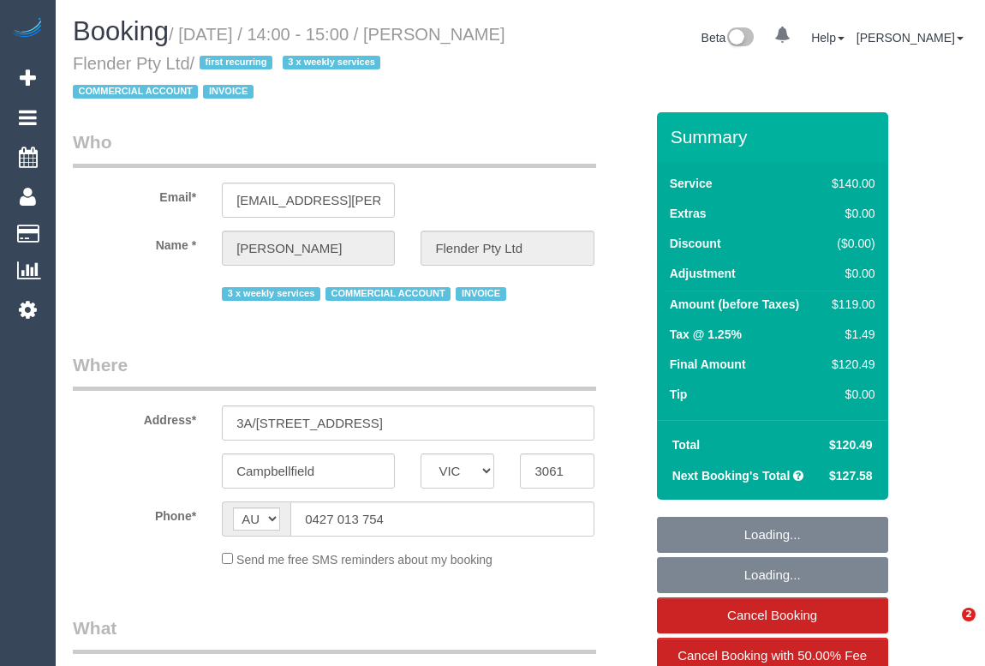
select select "VIC"
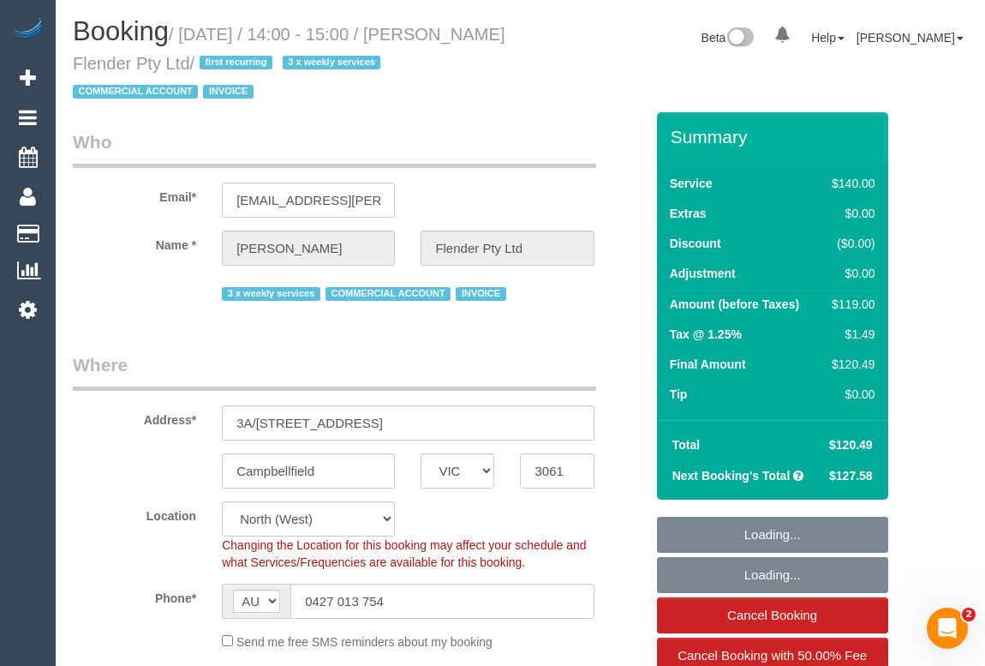
select select "object:571"
select select "number:28"
select select "number:17"
select select "number:18"
select select "number:25"
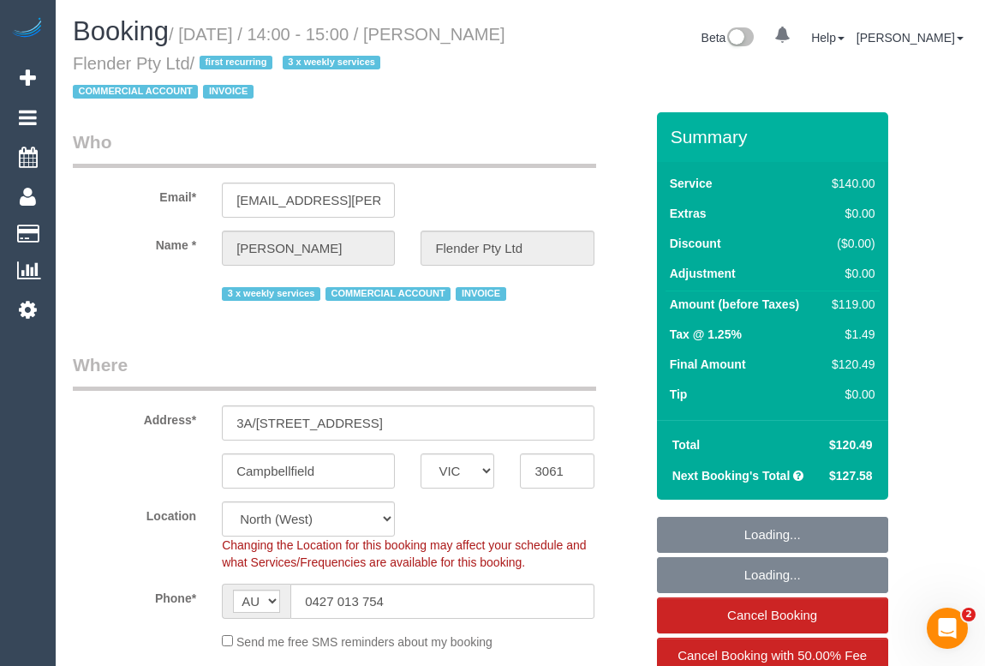
select select "number:35"
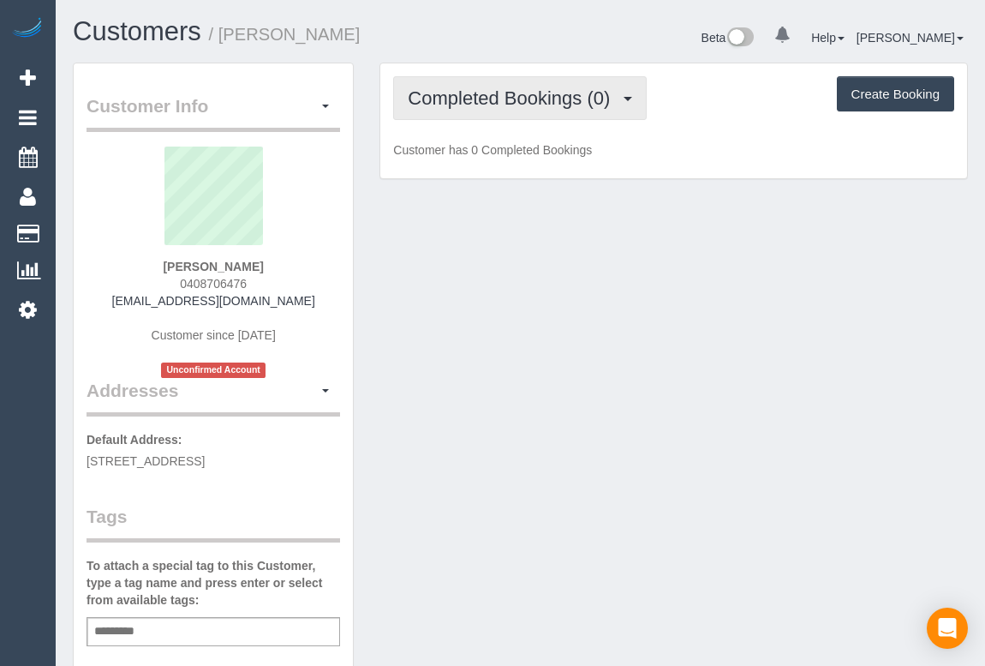
click at [511, 105] on span "Completed Bookings (0)" at bounding box center [513, 97] width 211 height 21
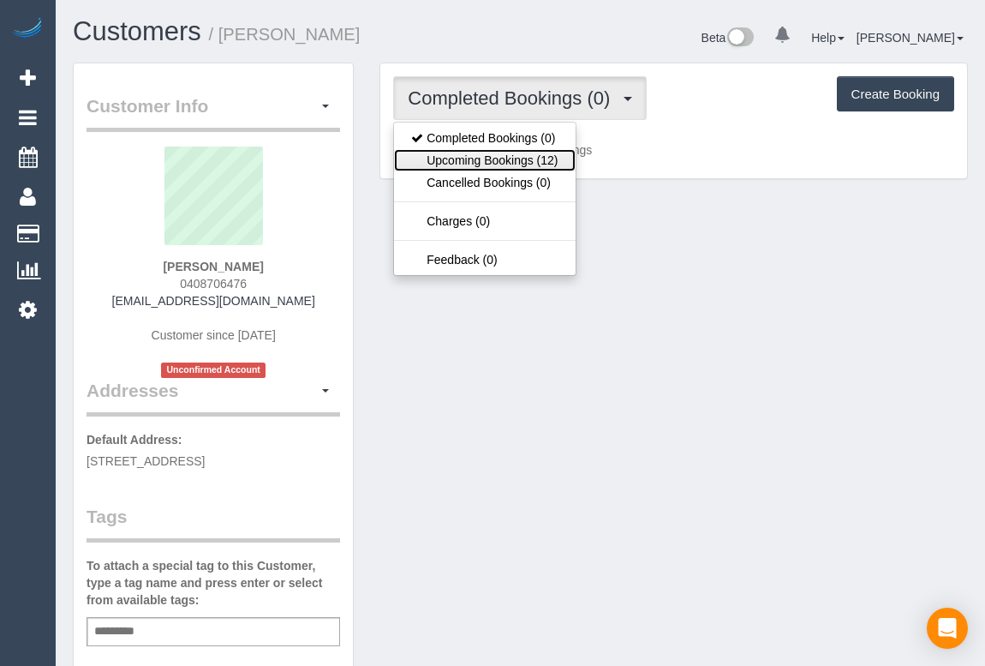
click at [505, 163] on link "Upcoming Bookings (12)" at bounding box center [484, 160] width 181 height 22
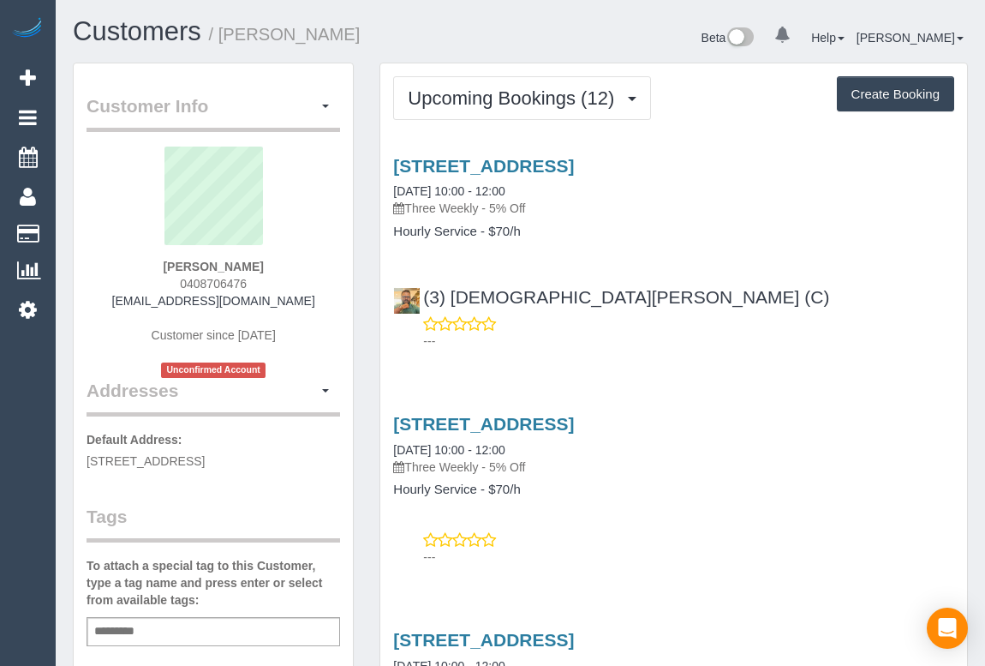
click at [679, 326] on div "---" at bounding box center [673, 332] width 561 height 34
click at [538, 163] on link "[STREET_ADDRESS]" at bounding box center [483, 166] width 181 height 20
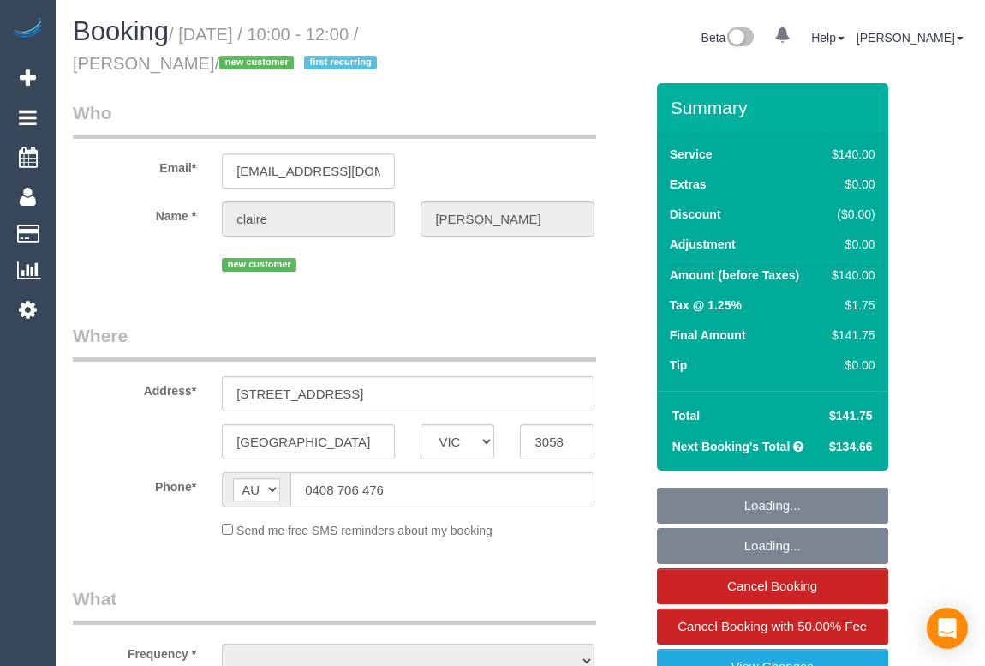
select select "VIC"
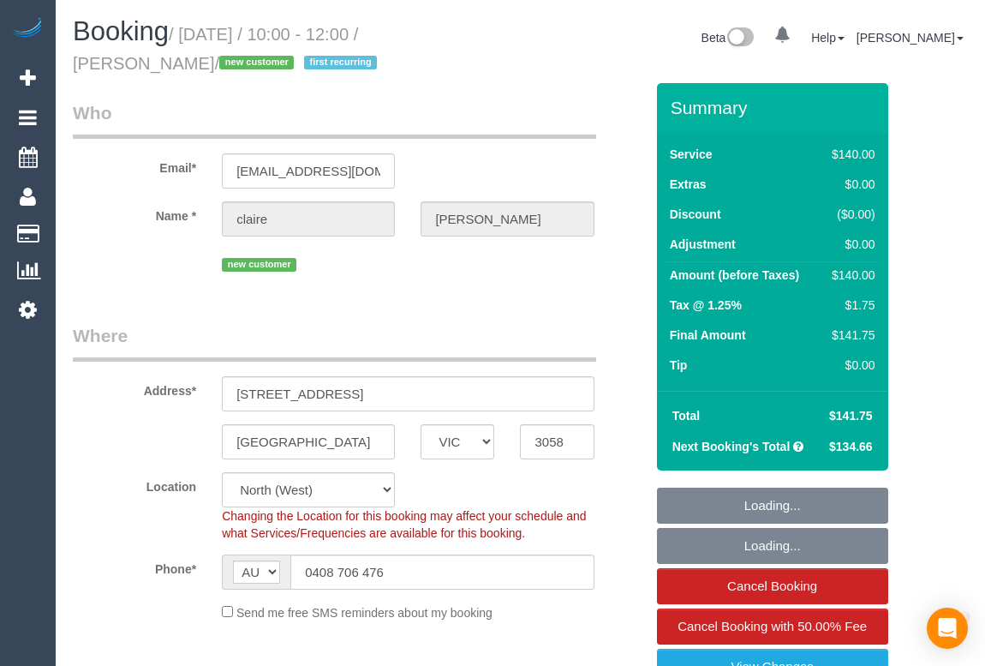
select select "string:stripe-pm_1Rsvvn2GScqysDRVL1Swfi9s"
select select "object:558"
select select "number:27"
select select "number:14"
select select "number:19"
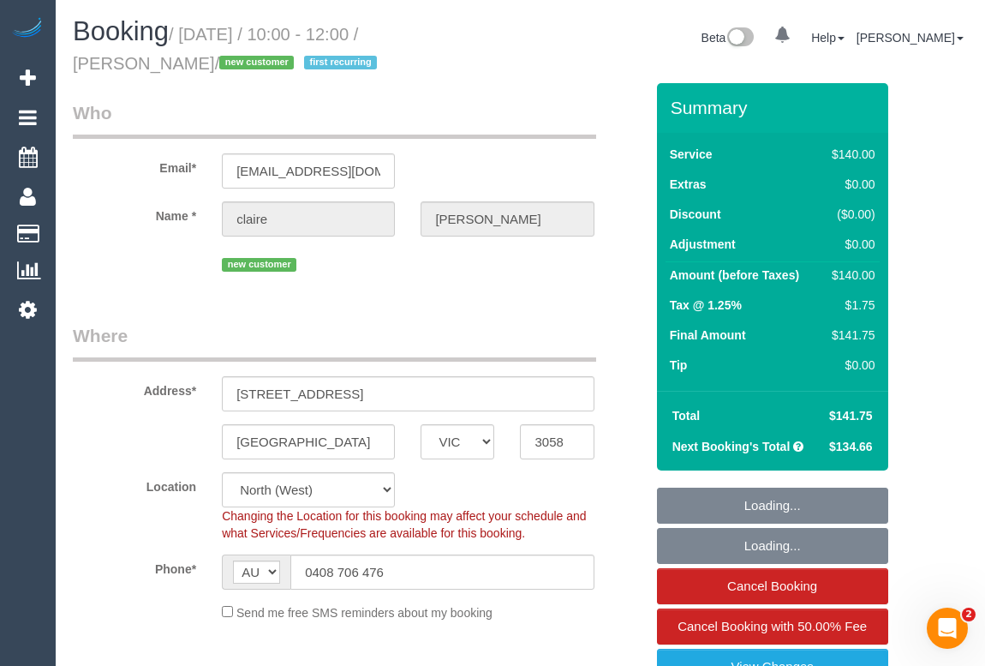
select select "number:25"
select select "number:34"
select select "number:26"
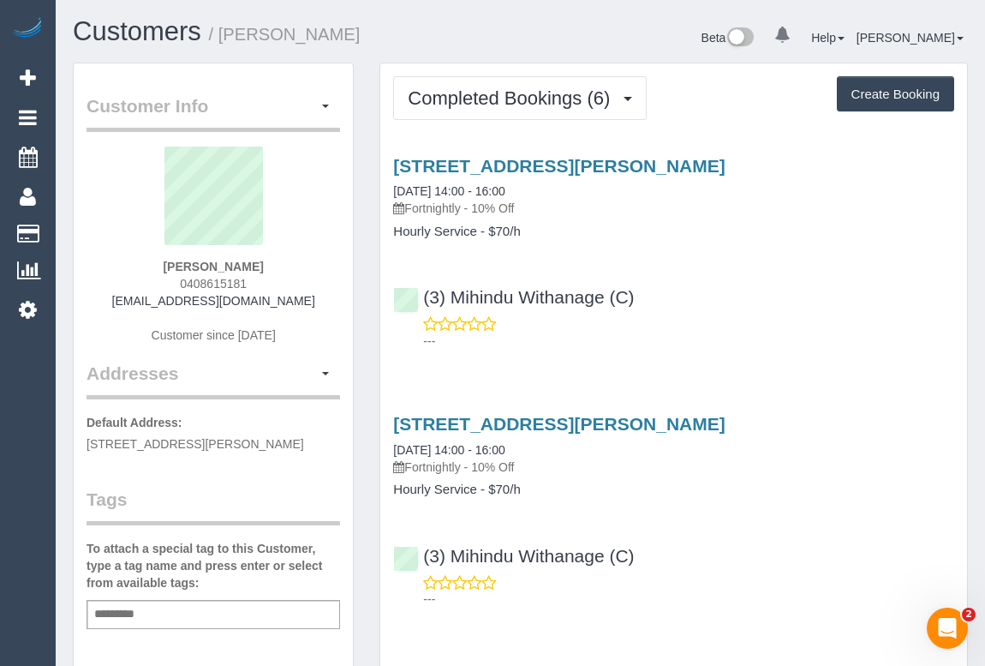
drag, startPoint x: 172, startPoint y: 272, endPoint x: 274, endPoint y: 277, distance: 102.0
click at [274, 276] on div "[PERSON_NAME] 0408615181 [EMAIL_ADDRESS][DOMAIN_NAME] Customer since [DATE]" at bounding box center [214, 254] width 254 height 214
click at [274, 277] on div "[PERSON_NAME] 0408615181 [EMAIL_ADDRESS][DOMAIN_NAME] Customer since [DATE]" at bounding box center [214, 254] width 254 height 214
drag, startPoint x: 257, startPoint y: 281, endPoint x: 284, endPoint y: 350, distance: 73.5
click at [171, 283] on div "[PERSON_NAME] 0408615181 [EMAIL_ADDRESS][DOMAIN_NAME] Customer since [DATE]" at bounding box center [214, 254] width 254 height 214
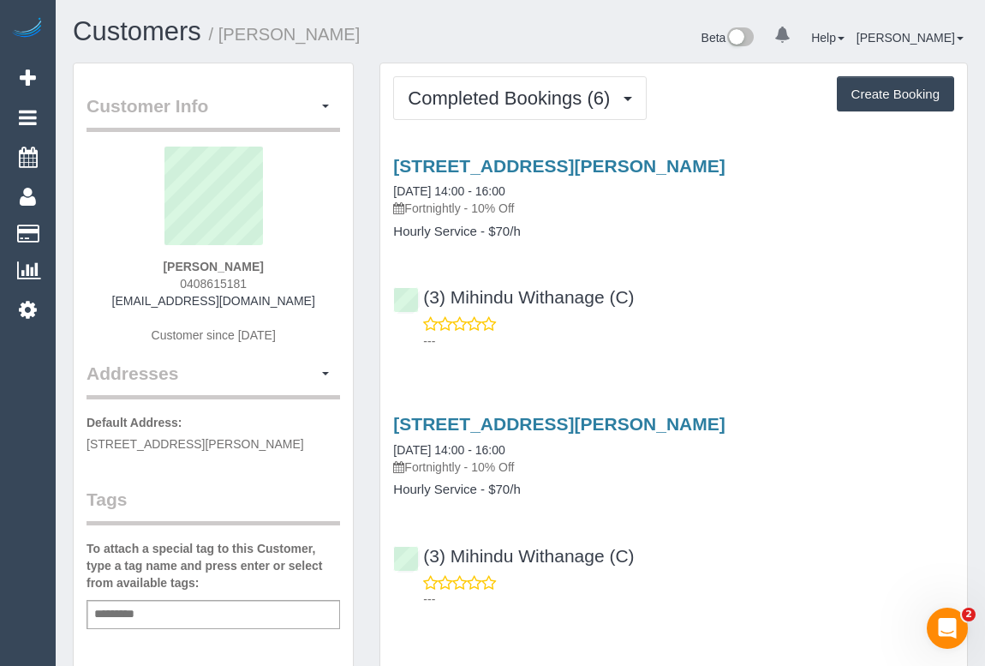
copy span "0408615181"
drag, startPoint x: 171, startPoint y: 260, endPoint x: 257, endPoint y: 265, distance: 85.8
click at [257, 265] on div "[PERSON_NAME] 0408615181 [EMAIL_ADDRESS][DOMAIN_NAME] Customer since [DATE]" at bounding box center [214, 254] width 254 height 214
copy strong "[PERSON_NAME]"
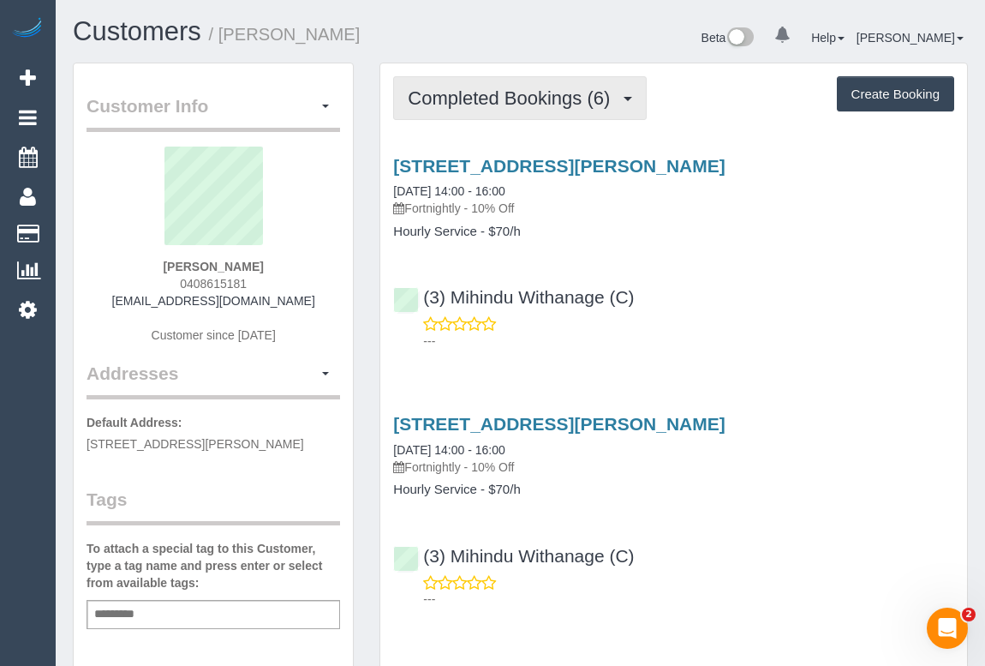
drag, startPoint x: 498, startPoint y: 90, endPoint x: 498, endPoint y: 105, distance: 14.6
click at [498, 90] on span "Completed Bookings (6)" at bounding box center [513, 97] width 211 height 21
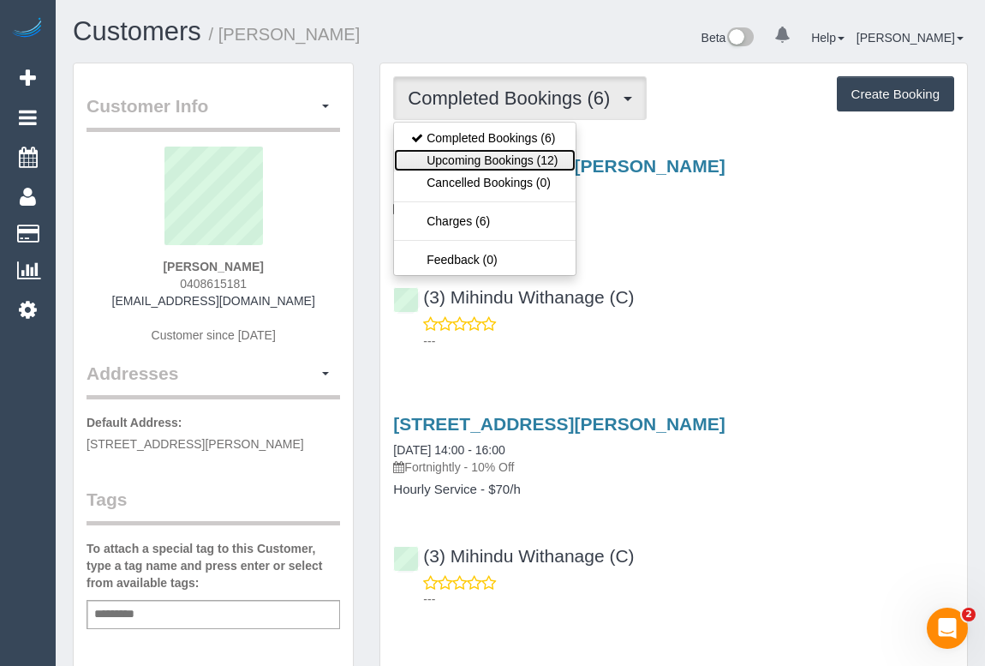
click at [497, 158] on link "Upcoming Bookings (12)" at bounding box center [484, 160] width 181 height 22
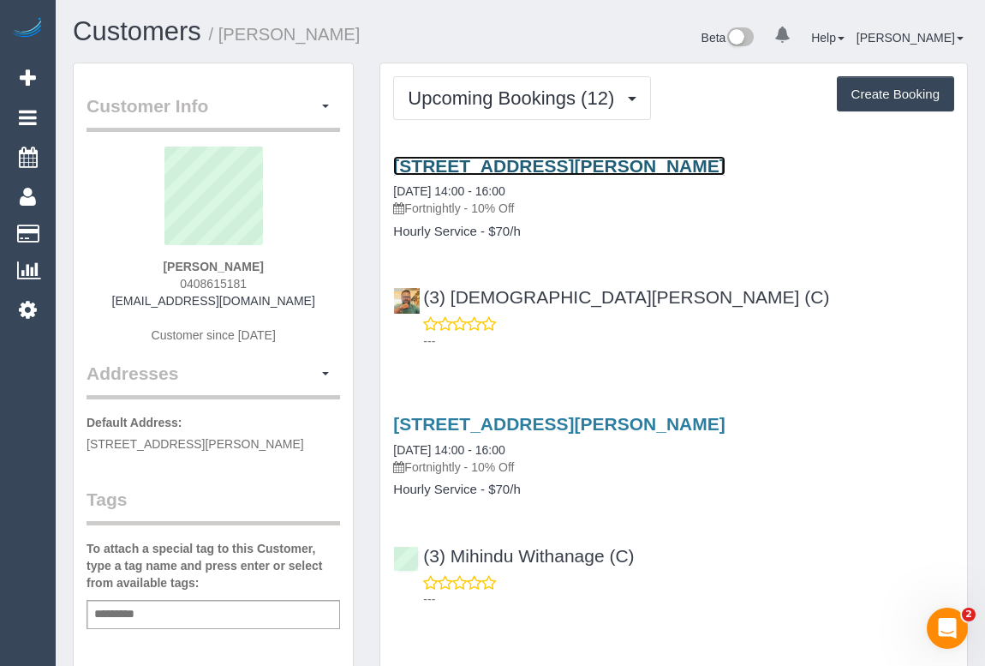
click at [535, 169] on link "[STREET_ADDRESS][PERSON_NAME]" at bounding box center [559, 166] width 332 height 20
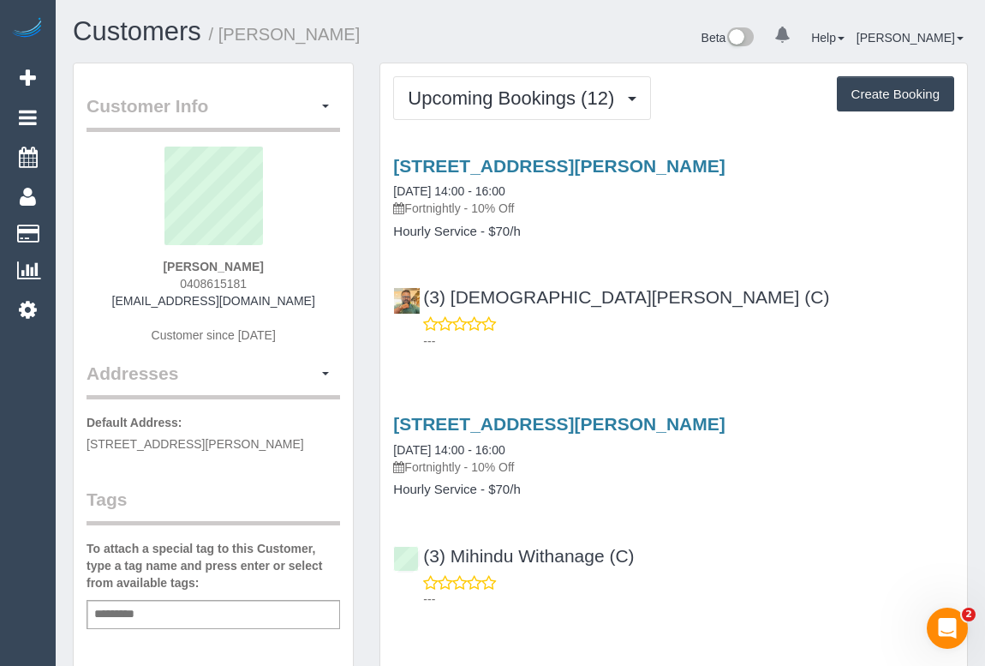
click at [711, 281] on div "(3) [DEMOGRAPHIC_DATA][PERSON_NAME] (C) ---" at bounding box center [673, 310] width 587 height 77
drag, startPoint x: 174, startPoint y: 283, endPoint x: 275, endPoint y: 285, distance: 101.1
click at [275, 285] on div "[PERSON_NAME] 0408615181 [EMAIL_ADDRESS][DOMAIN_NAME] Customer since [DATE]" at bounding box center [214, 254] width 254 height 214
copy span "0408615181"
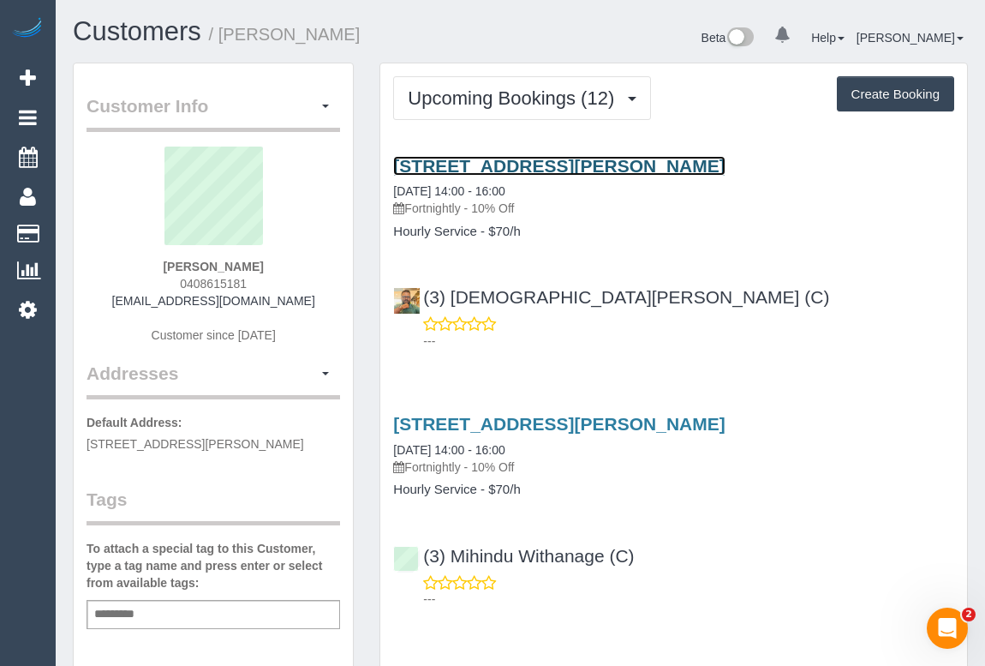
click at [491, 162] on link "[STREET_ADDRESS][PERSON_NAME]" at bounding box center [559, 166] width 332 height 20
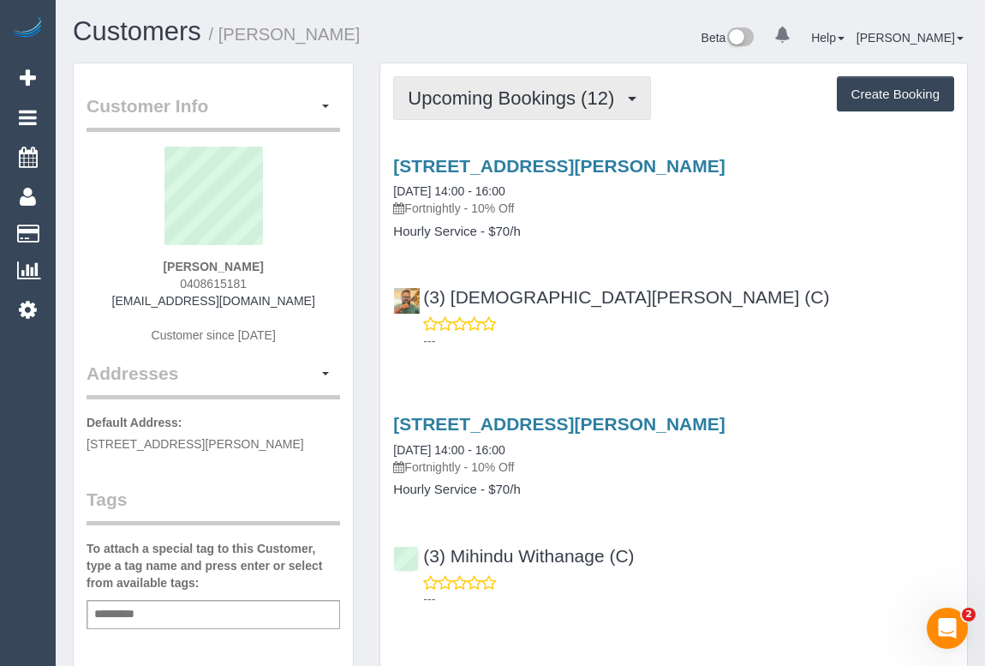
click at [549, 93] on span "Upcoming Bookings (12)" at bounding box center [515, 97] width 215 height 21
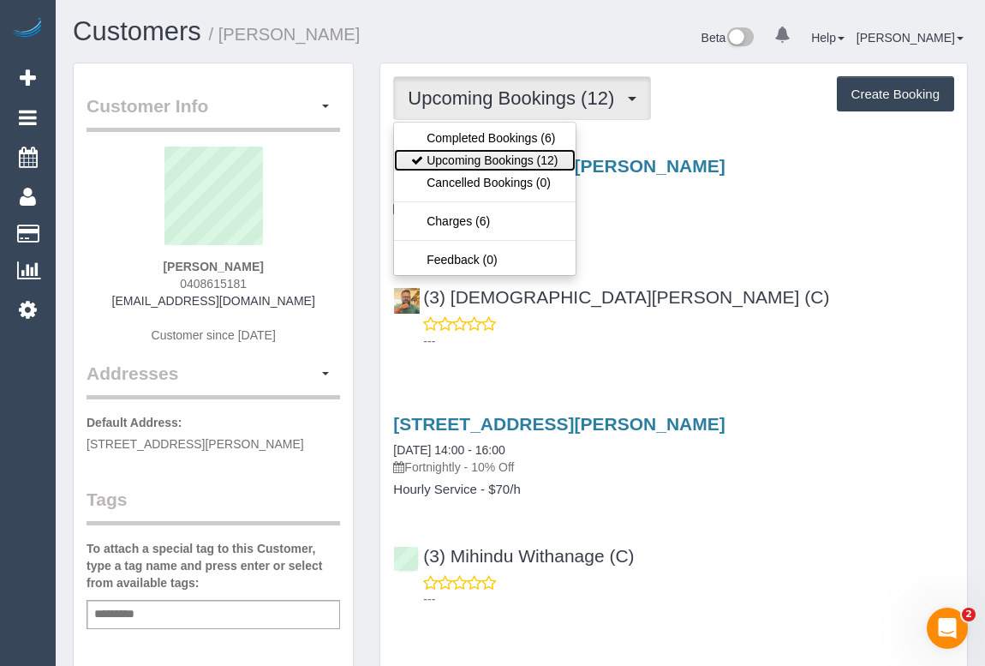
click at [532, 157] on link "Upcoming Bookings (12)" at bounding box center [484, 160] width 181 height 22
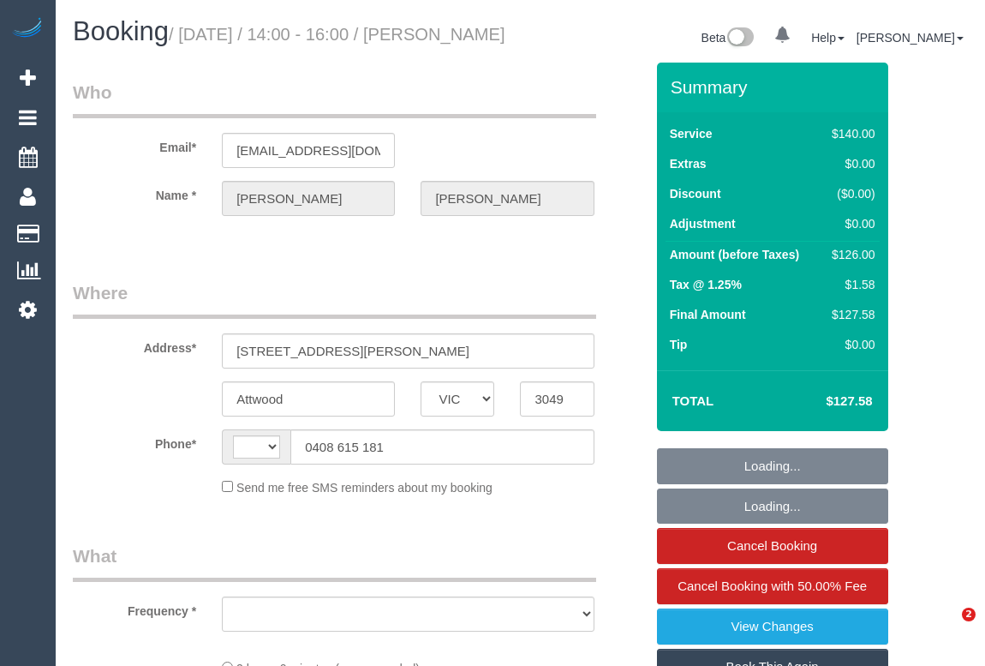
select select "VIC"
select select "string:stripe-pm_1RRMyV2GScqysDRVlwlYokp4"
select select "number:29"
select select "number:14"
select select "number:19"
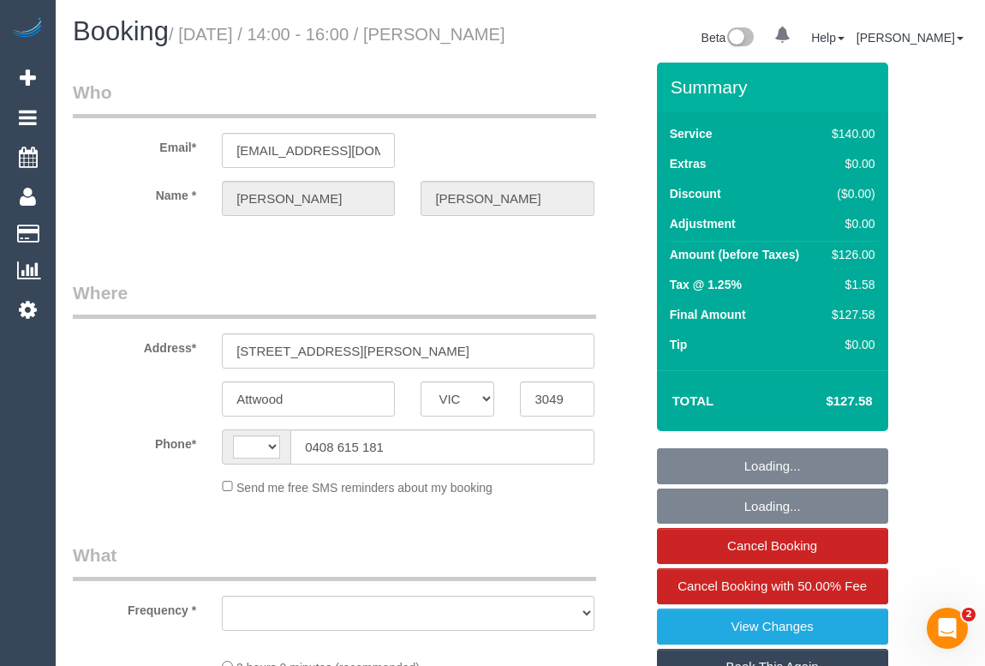
select select "number:22"
select select "number:34"
select select "number:26"
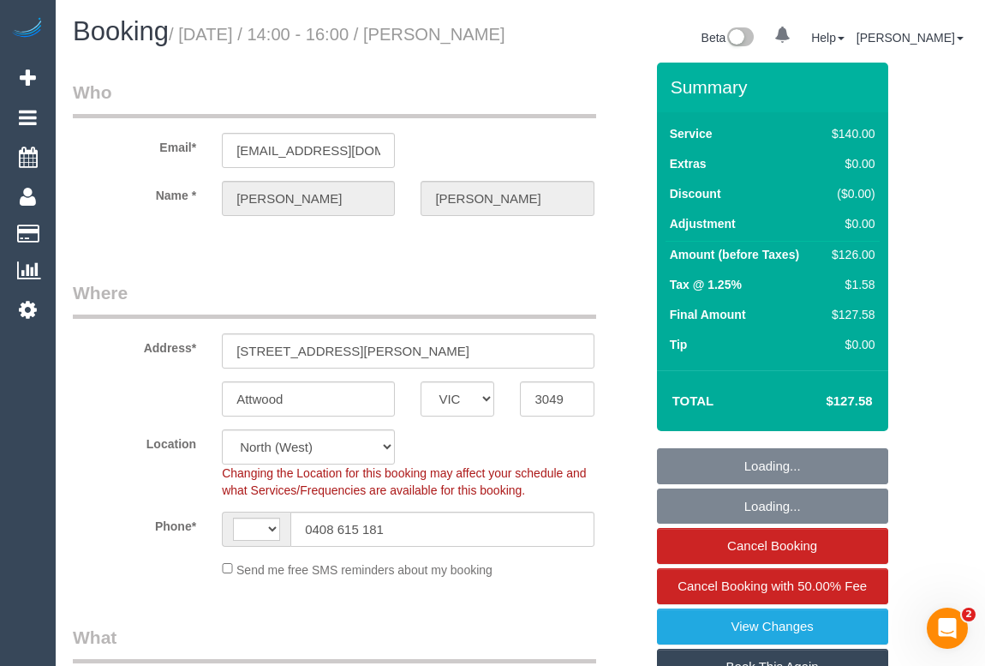
select select "string:AU"
select select "object:1659"
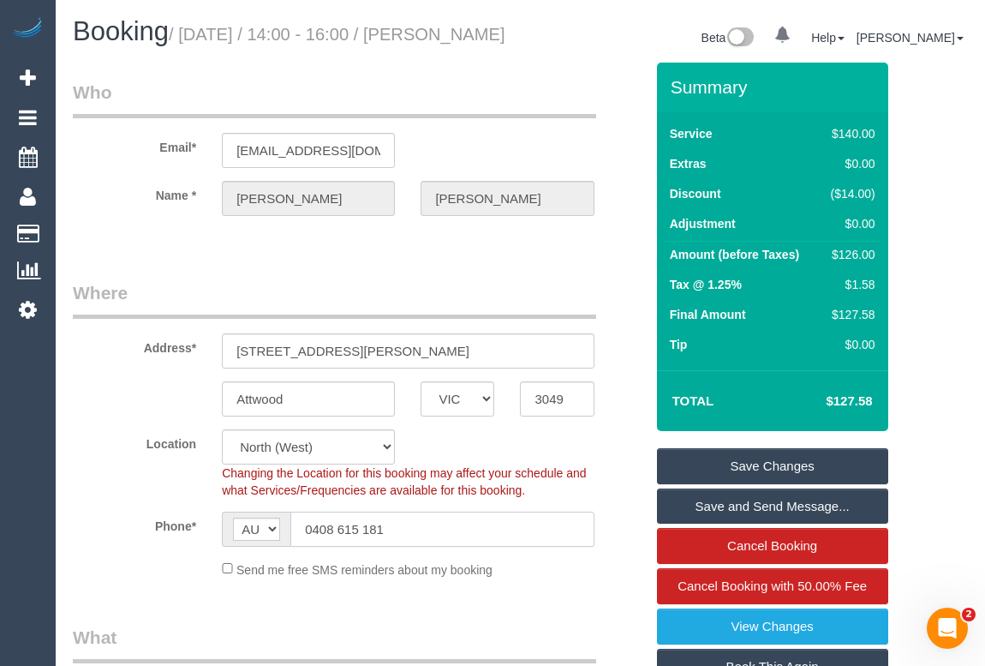
drag, startPoint x: 431, startPoint y: 548, endPoint x: 277, endPoint y: 569, distance: 155.6
click at [277, 569] on sui-booking-location "Location Office City East (North) East (South) Inner East Inner North (East) In…" at bounding box center [358, 503] width 571 height 149
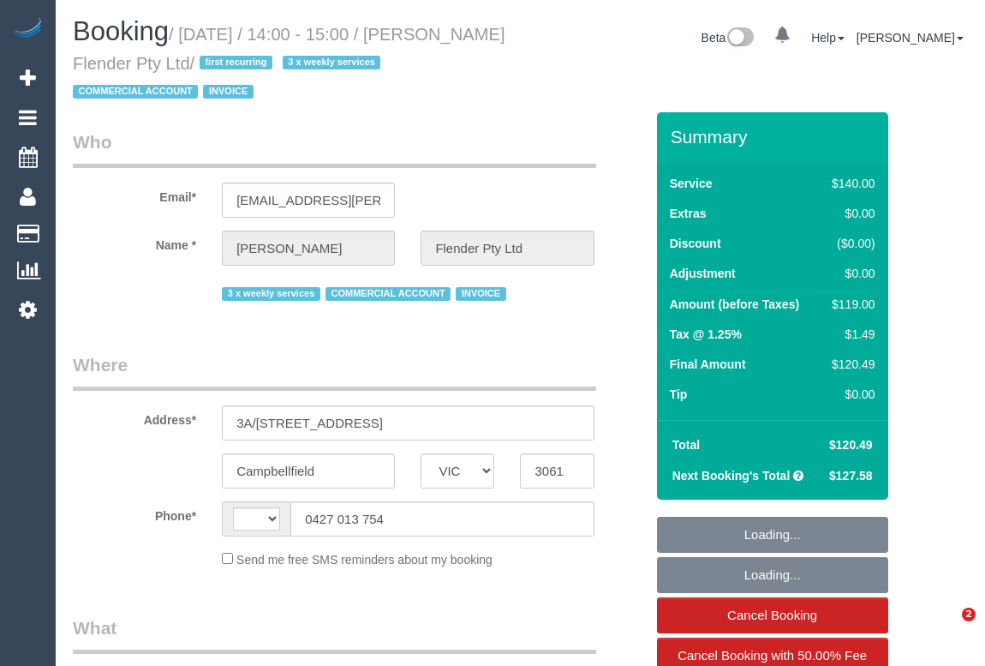
select select "VIC"
select select "string:AU"
select select "object:543"
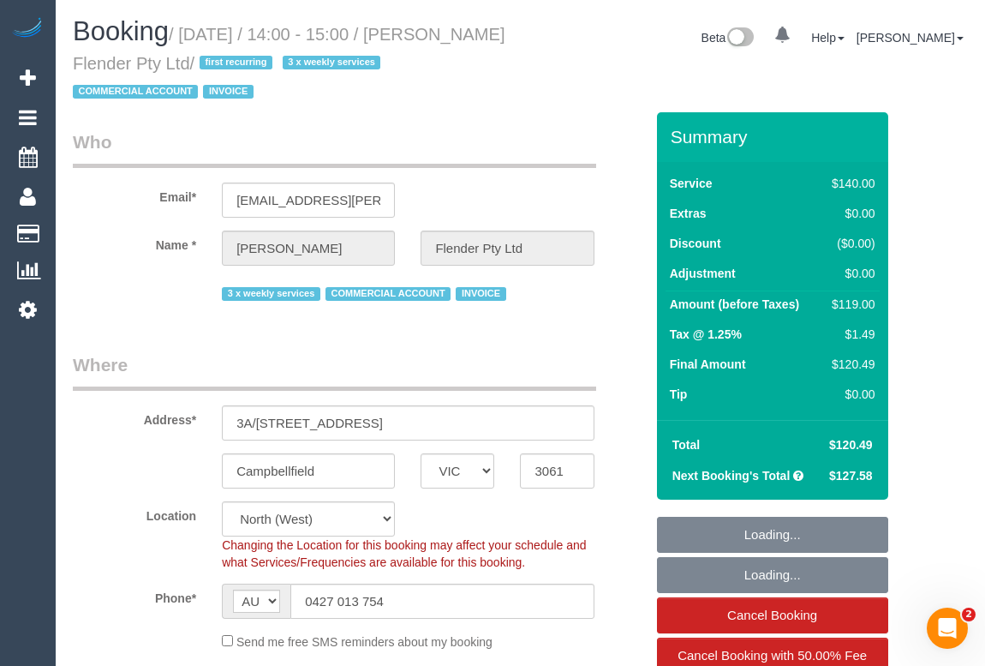
select select "number:28"
select select "number:17"
select select "number:18"
select select "number:25"
select select "number:35"
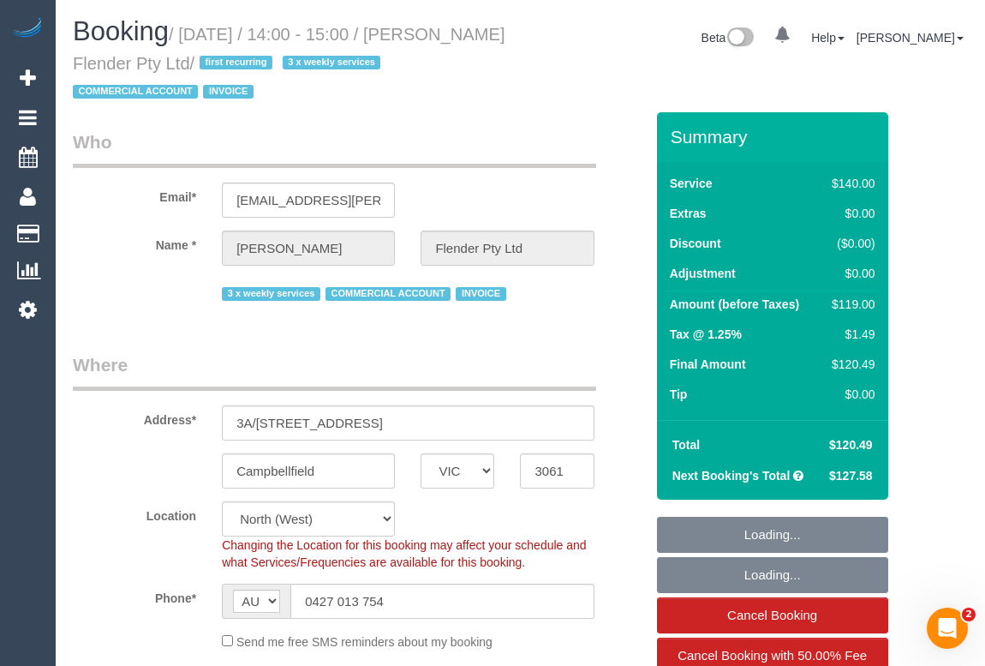
select select "object:1638"
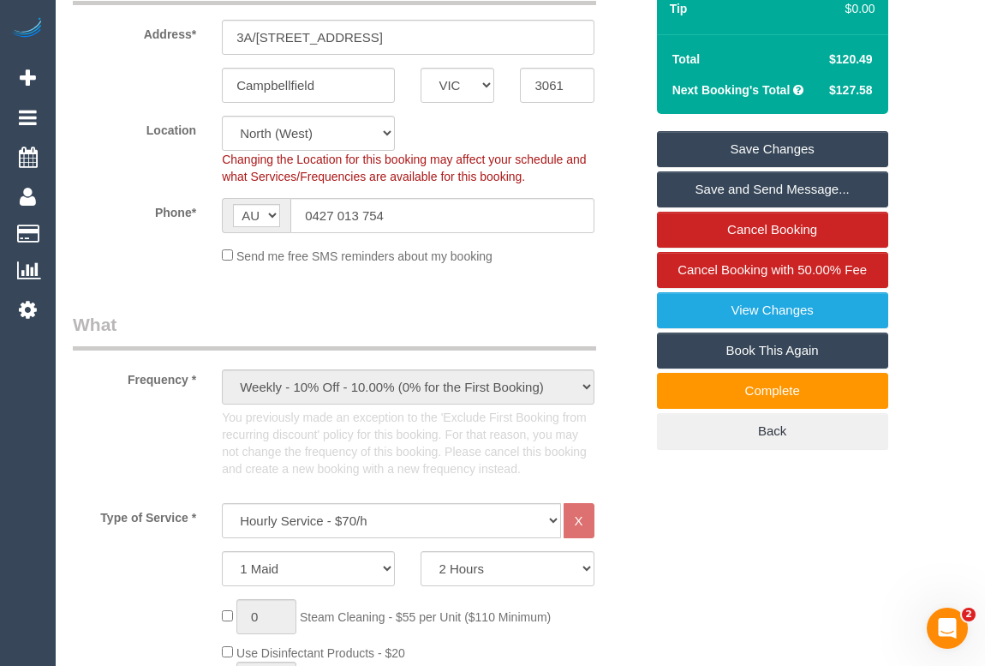
scroll to position [389, 0]
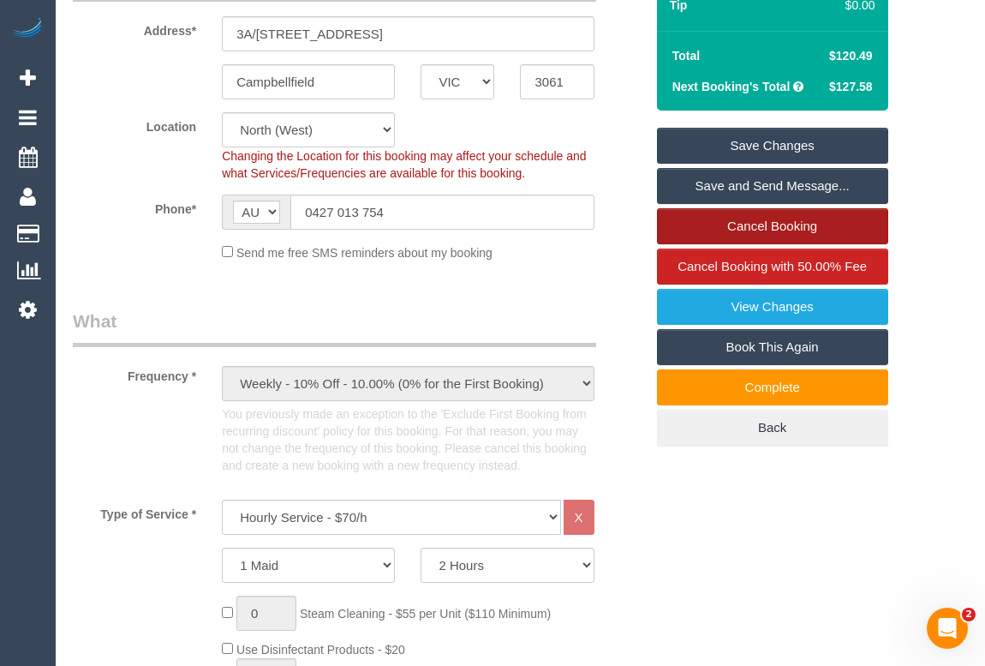
click at [751, 223] on link "Cancel Booking" at bounding box center [772, 226] width 231 height 36
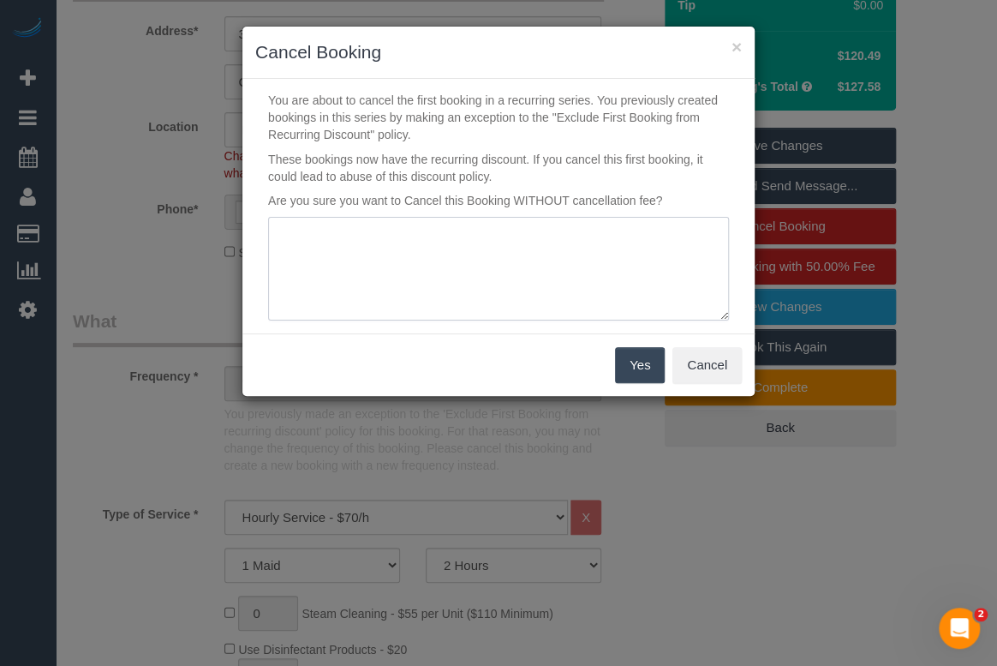
click at [380, 243] on textarea at bounding box center [498, 269] width 461 height 105
type textarea "Cleaner will be late. Customer opted to cancel. - sms - OM"
click at [651, 363] on button "Yes" at bounding box center [640, 365] width 50 height 36
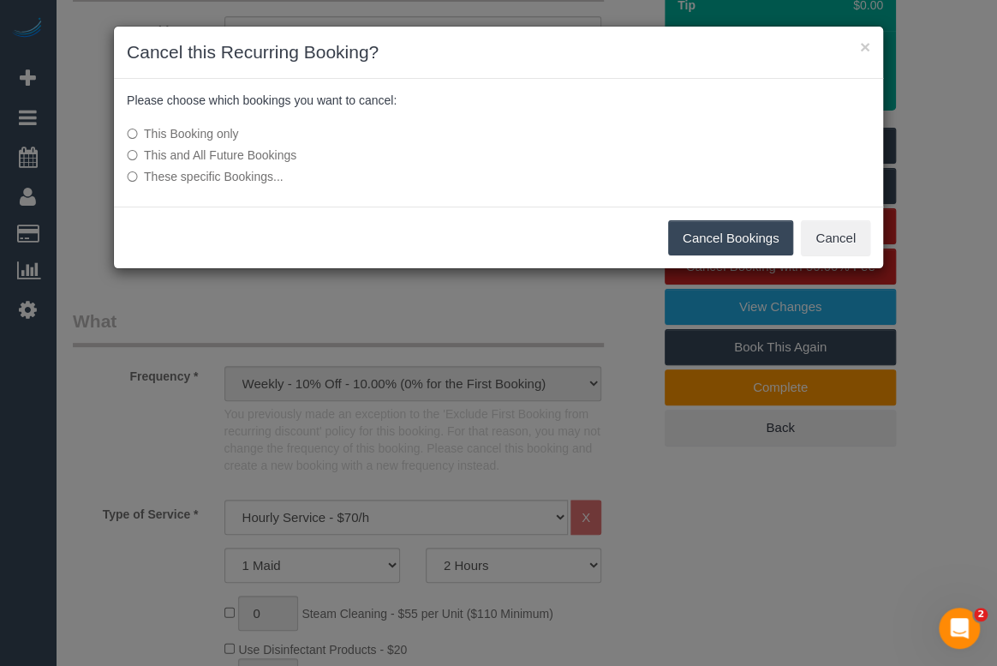
click at [722, 234] on button "Cancel Bookings" at bounding box center [731, 238] width 126 height 36
